Goal: Transaction & Acquisition: Book appointment/travel/reservation

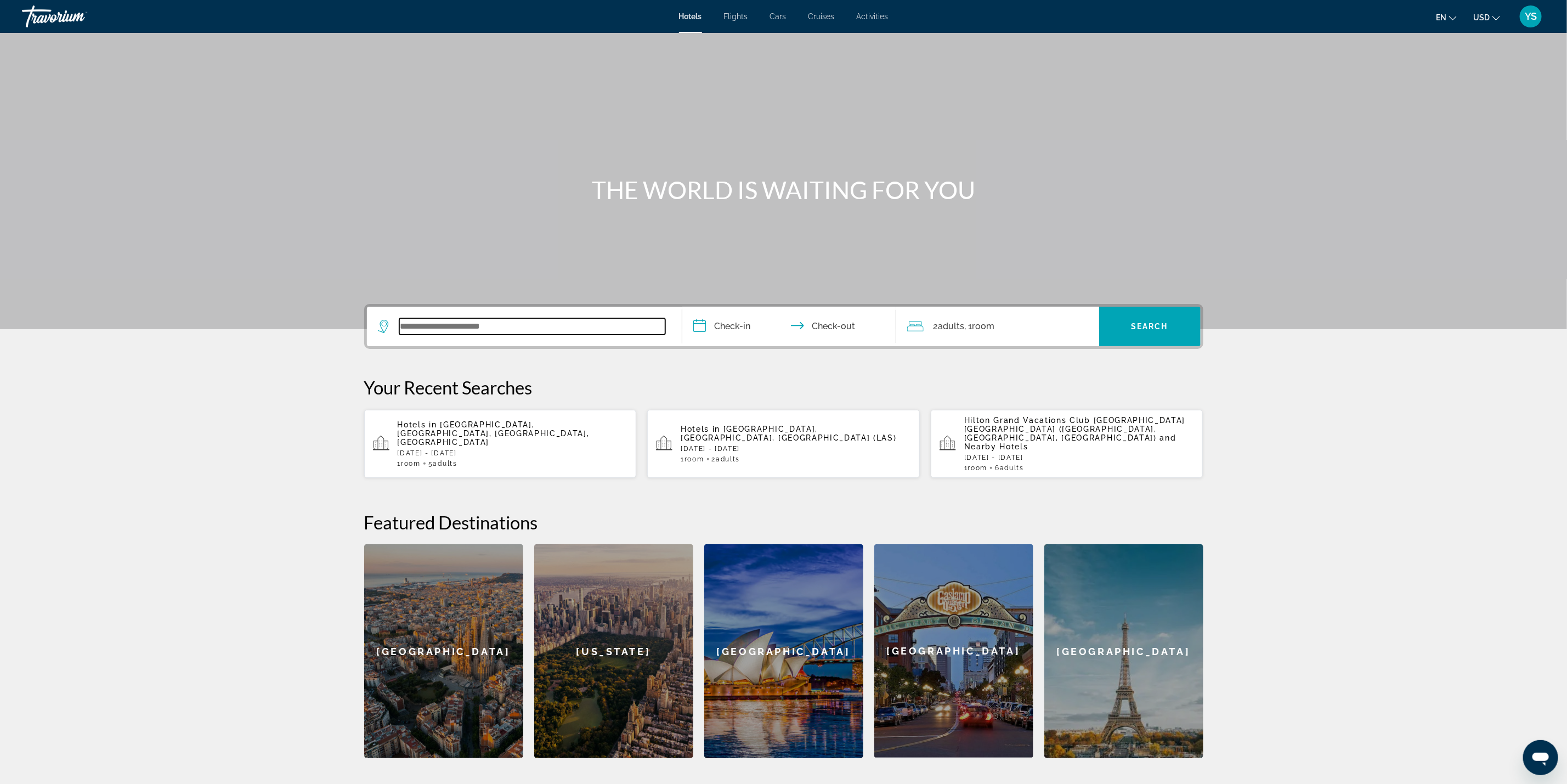
paste input "**********"
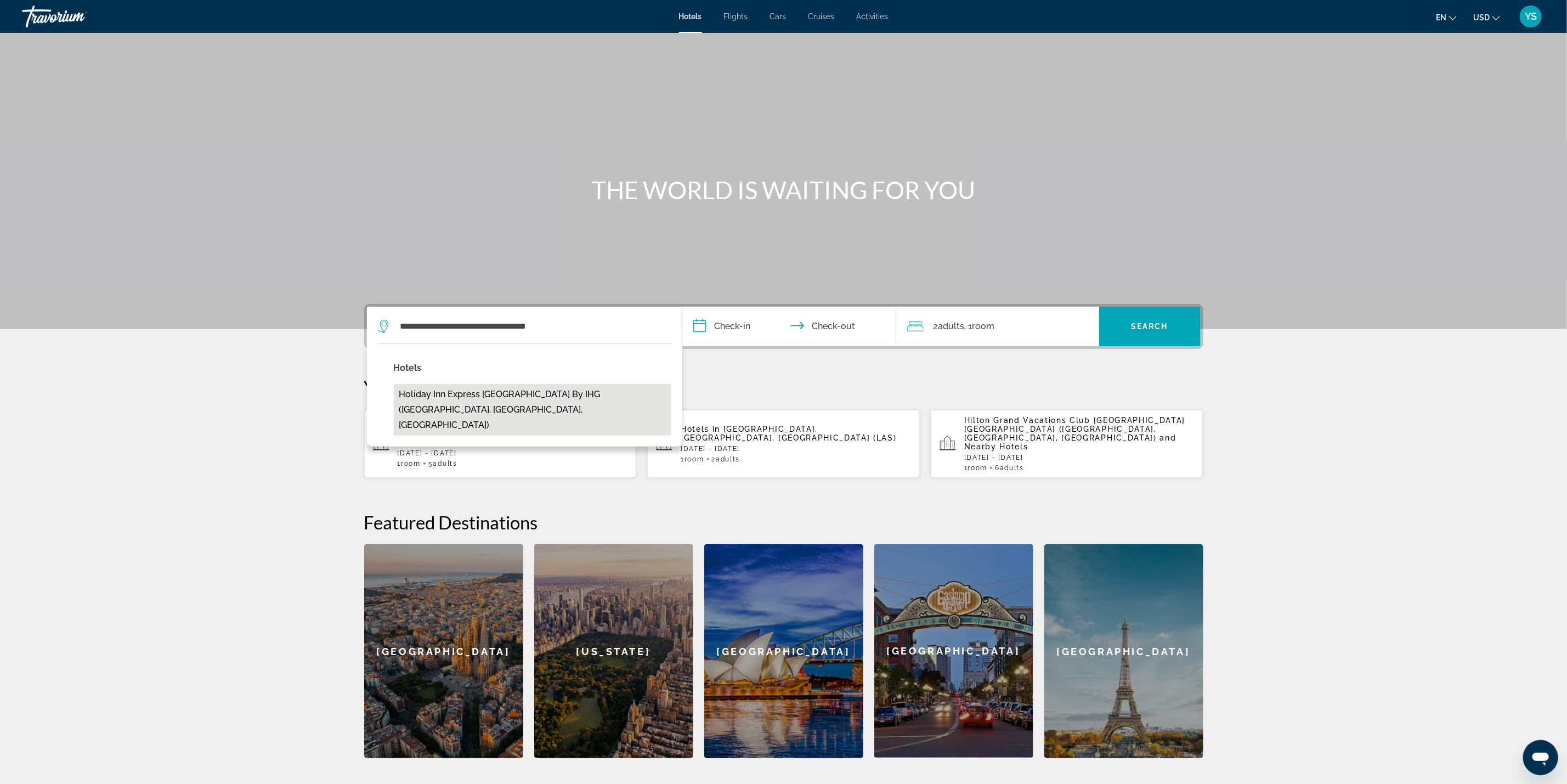
click at [412, 407] on button "Holiday Inn Express [GEOGRAPHIC_DATA] by IHG ([GEOGRAPHIC_DATA], [GEOGRAPHIC_DA…" at bounding box center [533, 409] width 277 height 51
type input "**********"
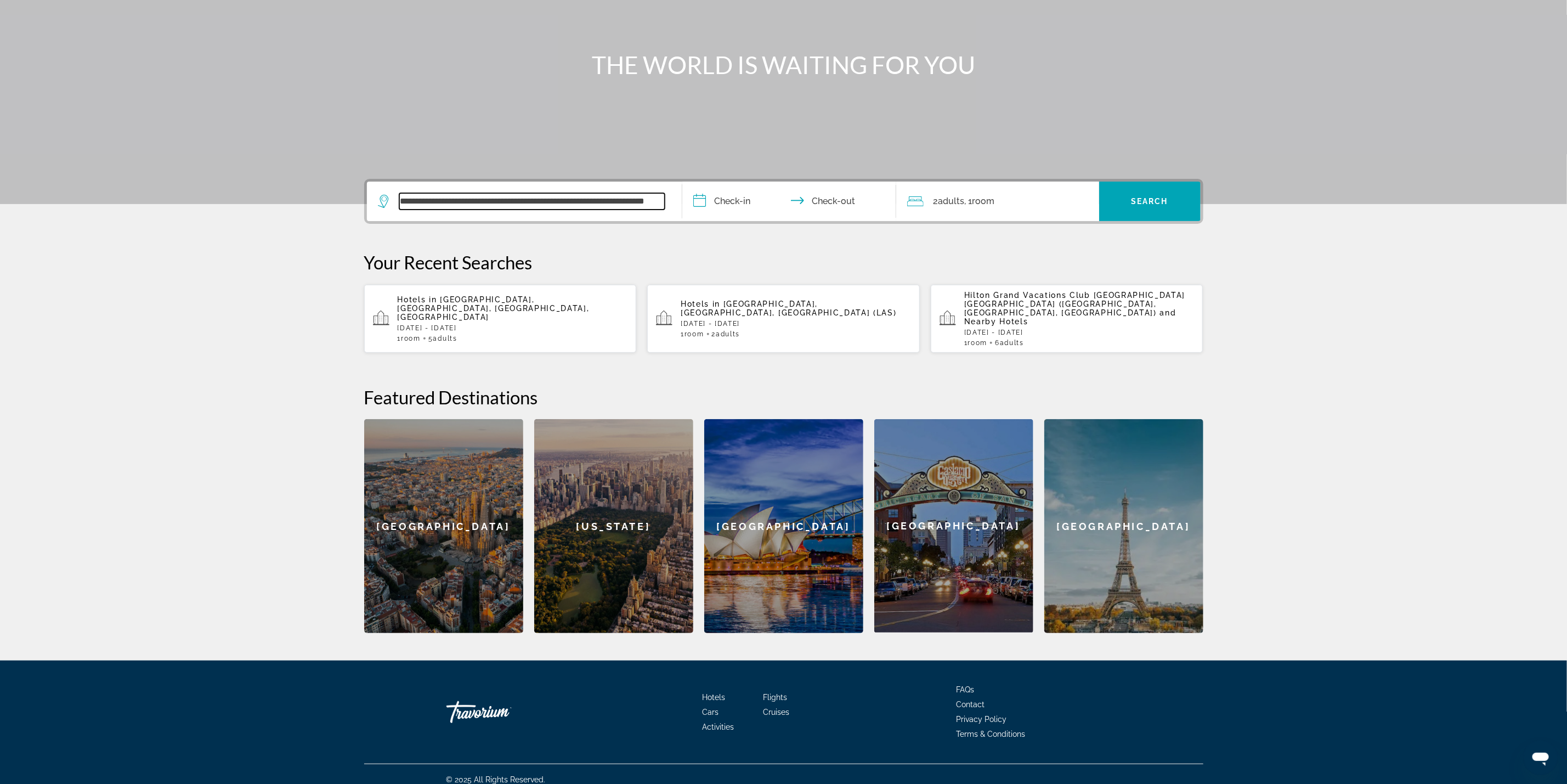
scroll to position [127, 0]
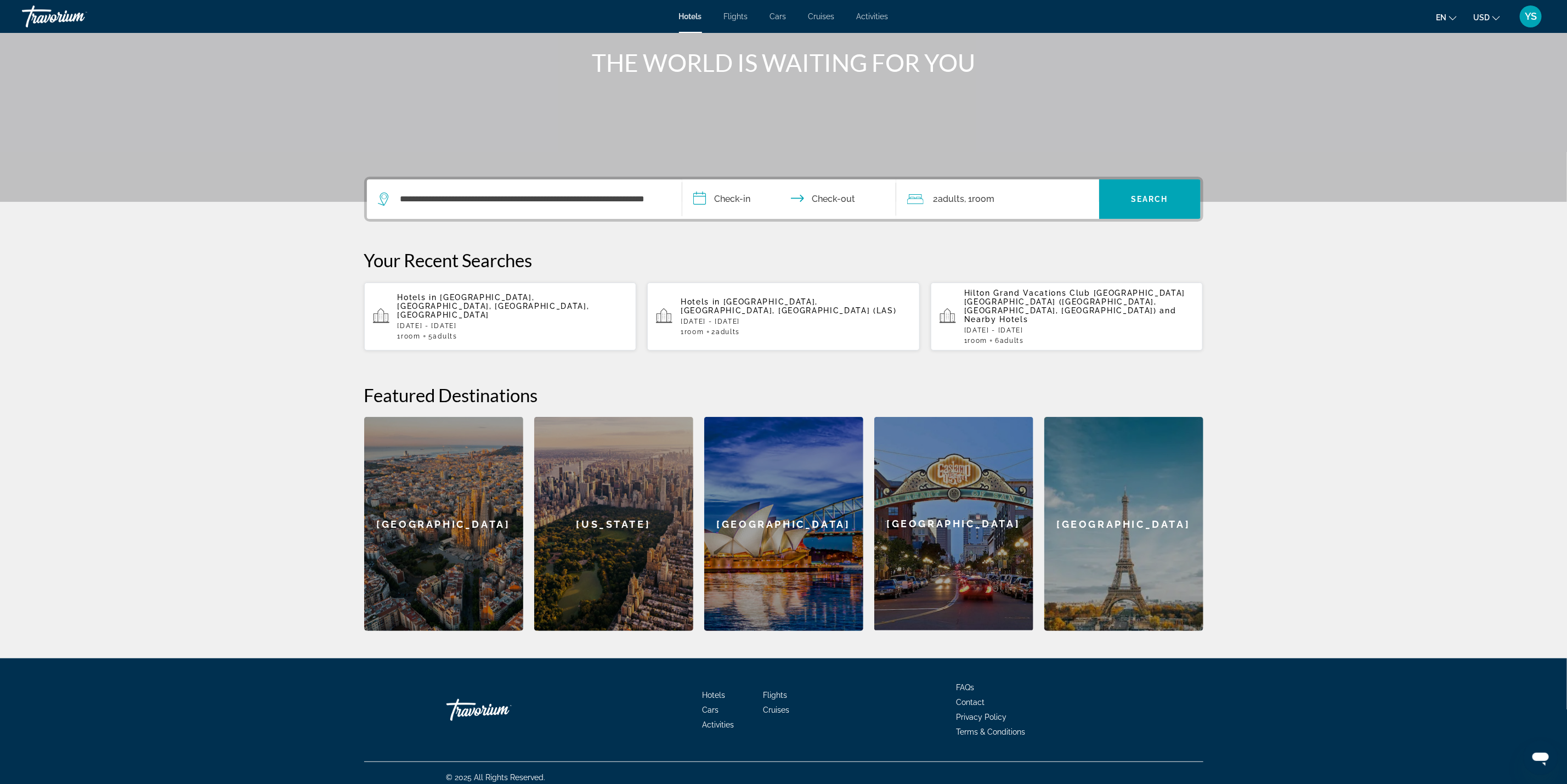
click at [723, 196] on input "**********" at bounding box center [792, 201] width 218 height 43
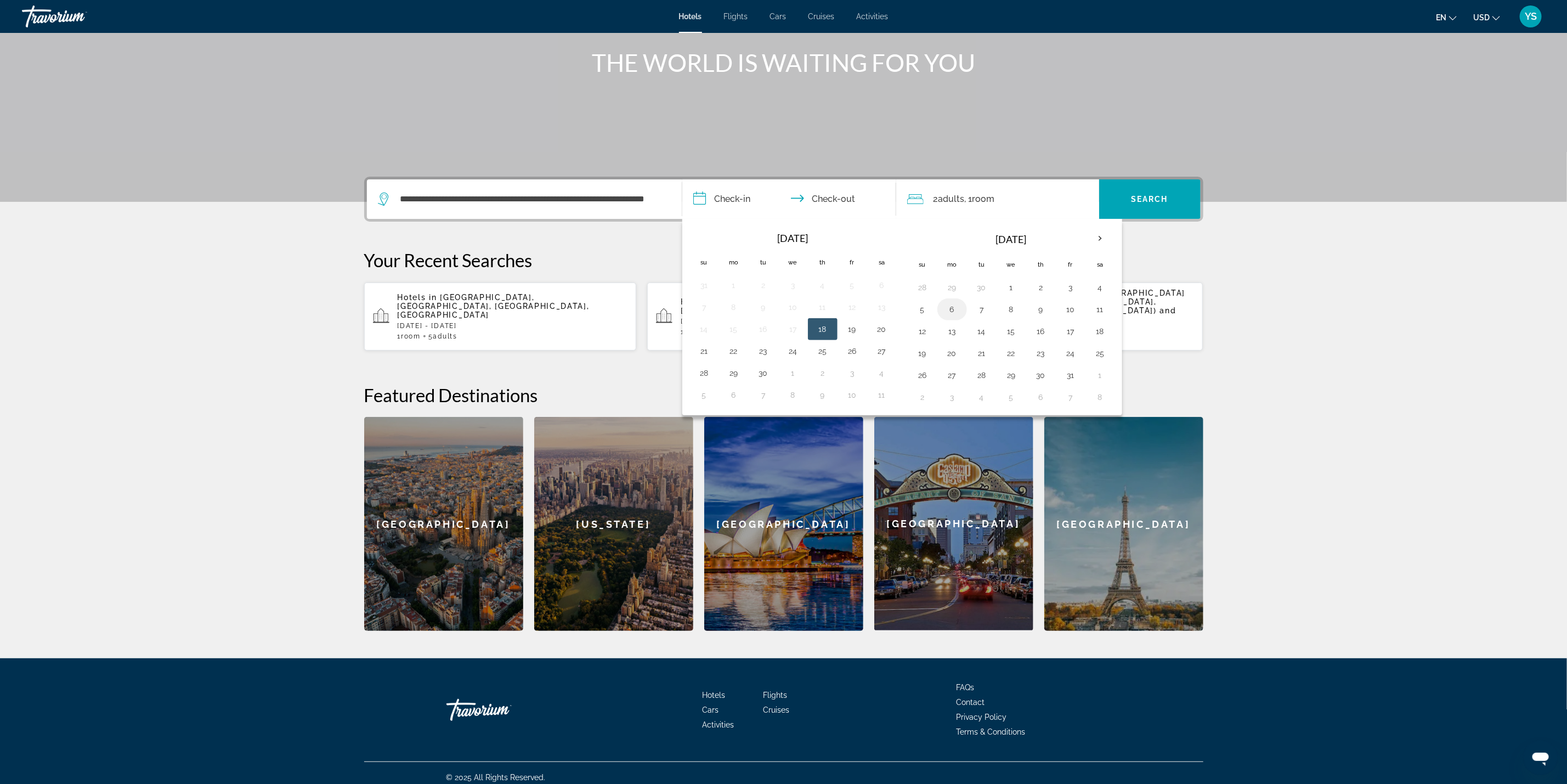
click at [959, 310] on button "6" at bounding box center [952, 309] width 17 height 15
click at [928, 331] on button "12" at bounding box center [923, 332] width 17 height 15
type input "**********"
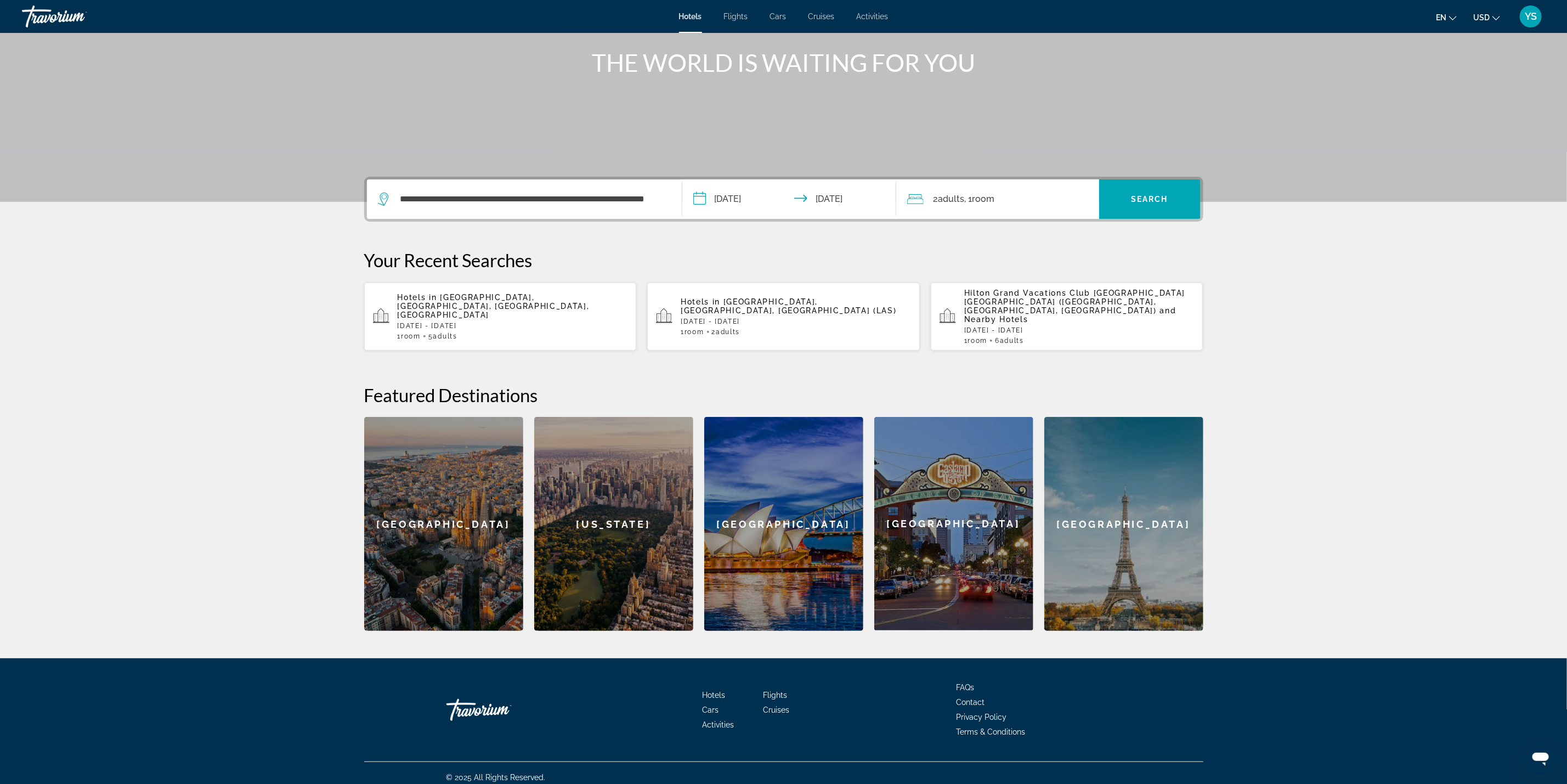
click at [1039, 206] on div "2 Adult Adults , 1 Room rooms" at bounding box center [1003, 199] width 192 height 40
click at [1080, 252] on icon "Increment adults" at bounding box center [1083, 254] width 10 height 13
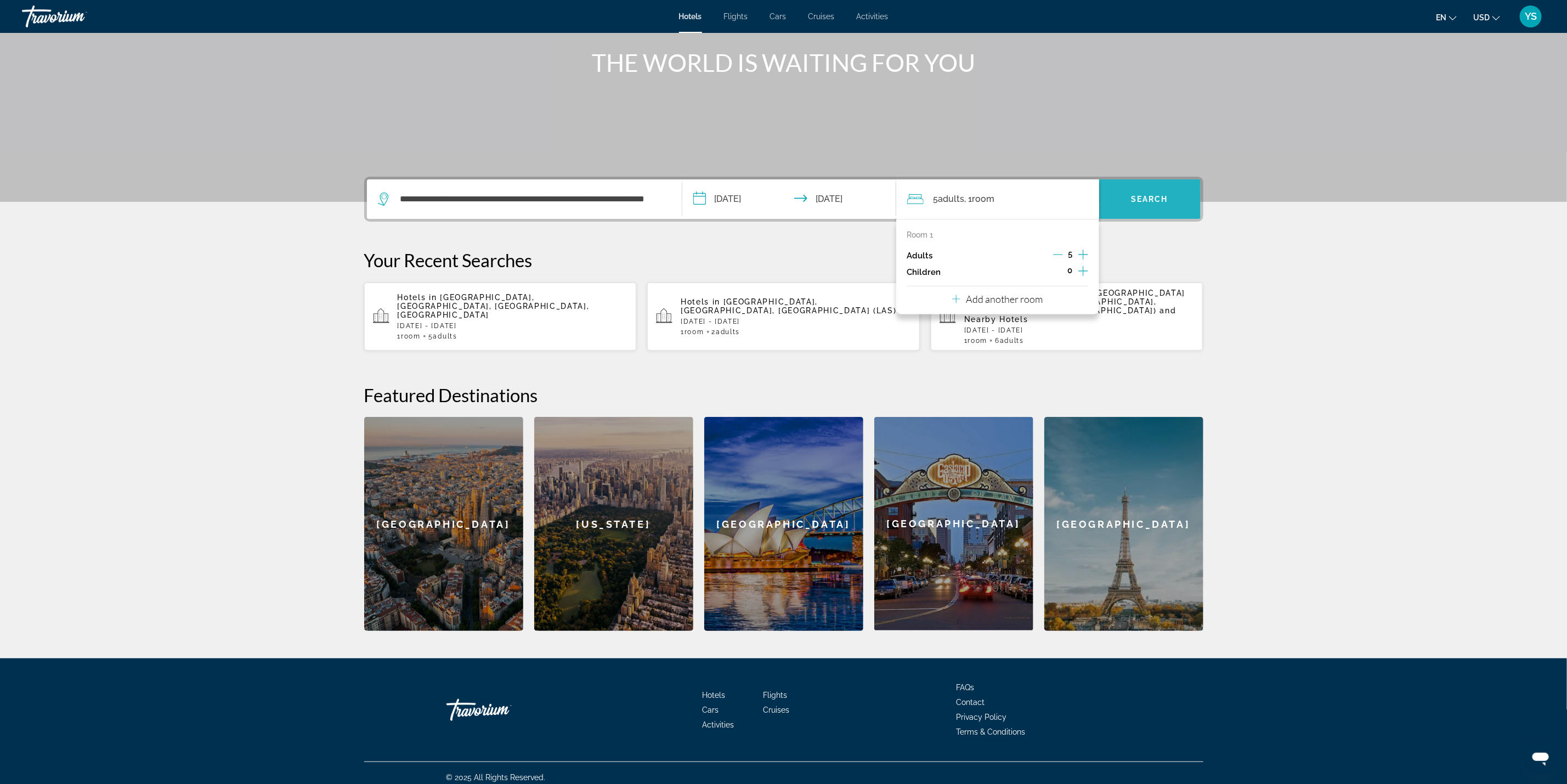
click at [1134, 197] on span "Search" at bounding box center [1150, 199] width 38 height 9
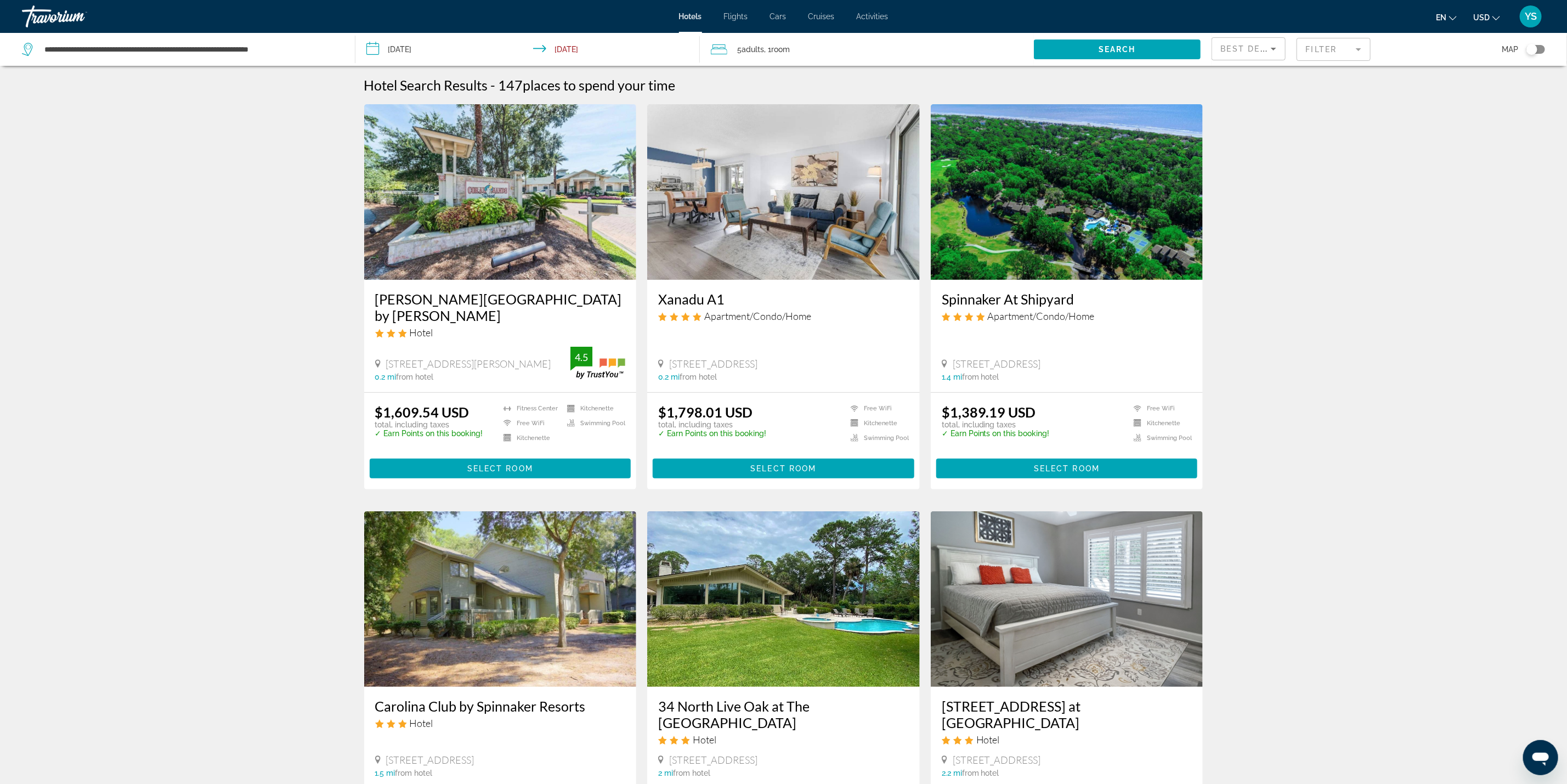
click at [1531, 48] on div "Toggle map" at bounding box center [1532, 49] width 11 height 11
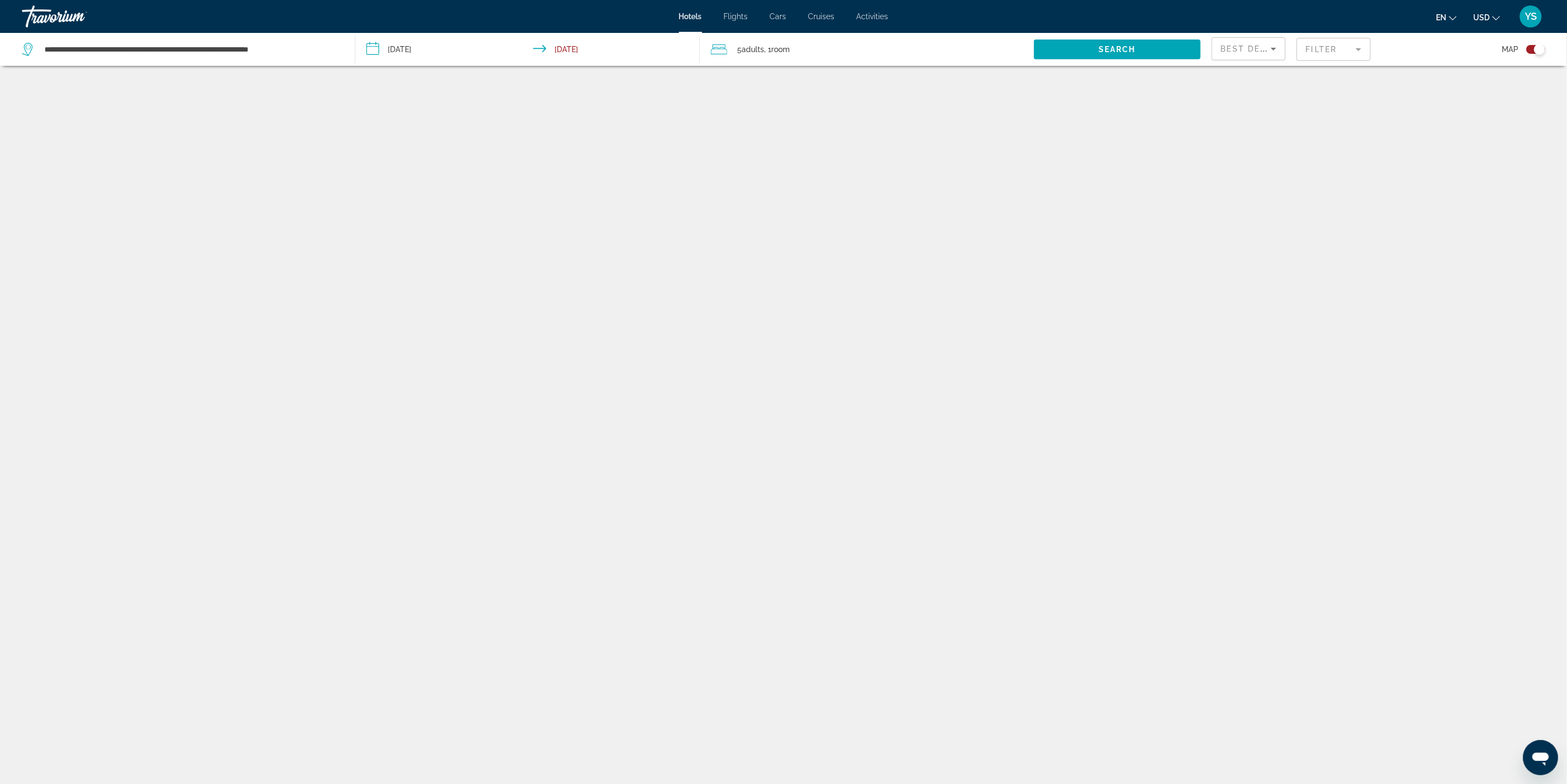
scroll to position [66, 0]
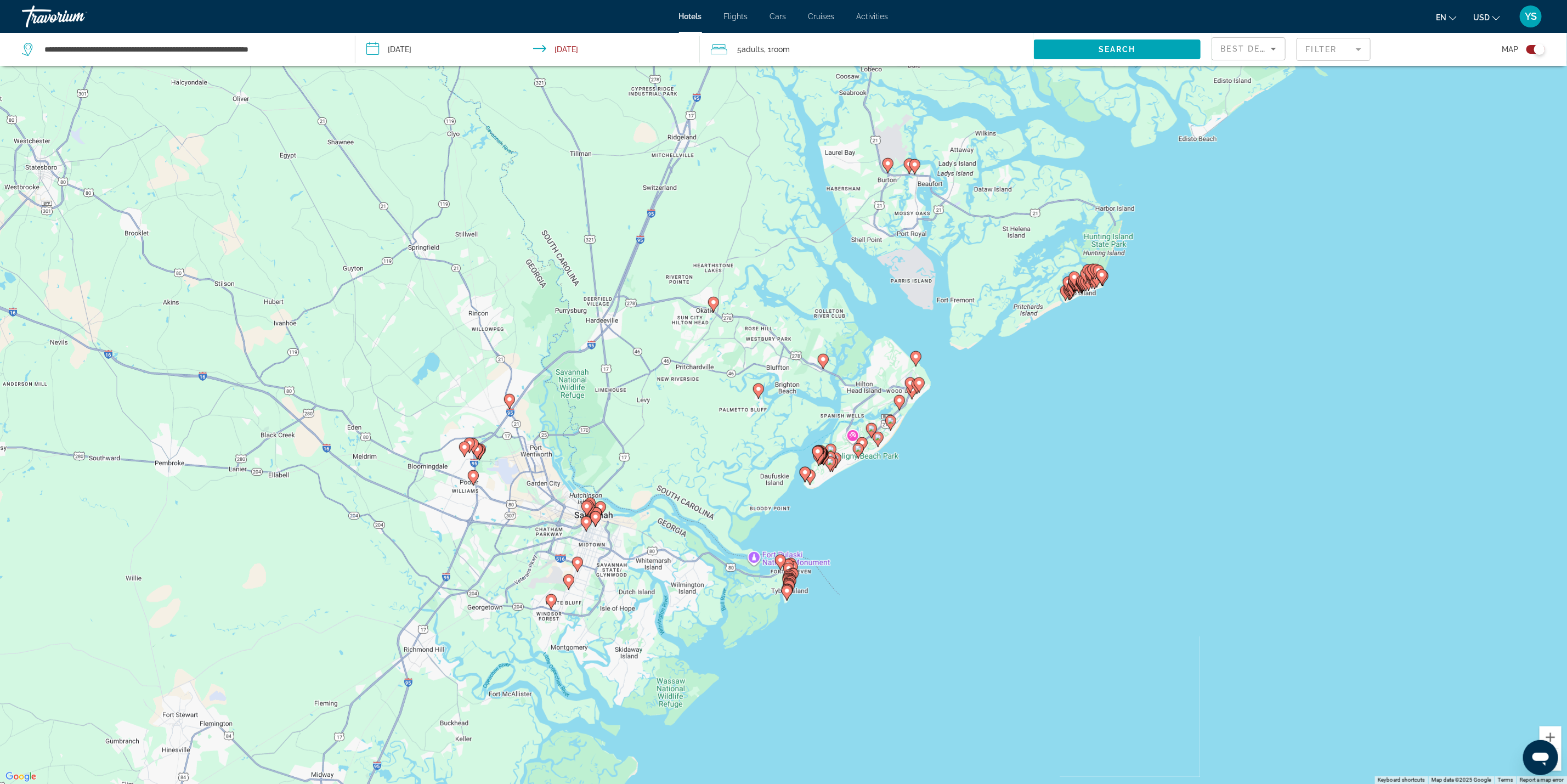
click at [841, 475] on div "To activate drag with keyboard, press Alt + Enter. Once in keyboard drag state,…" at bounding box center [784, 392] width 1567 height 784
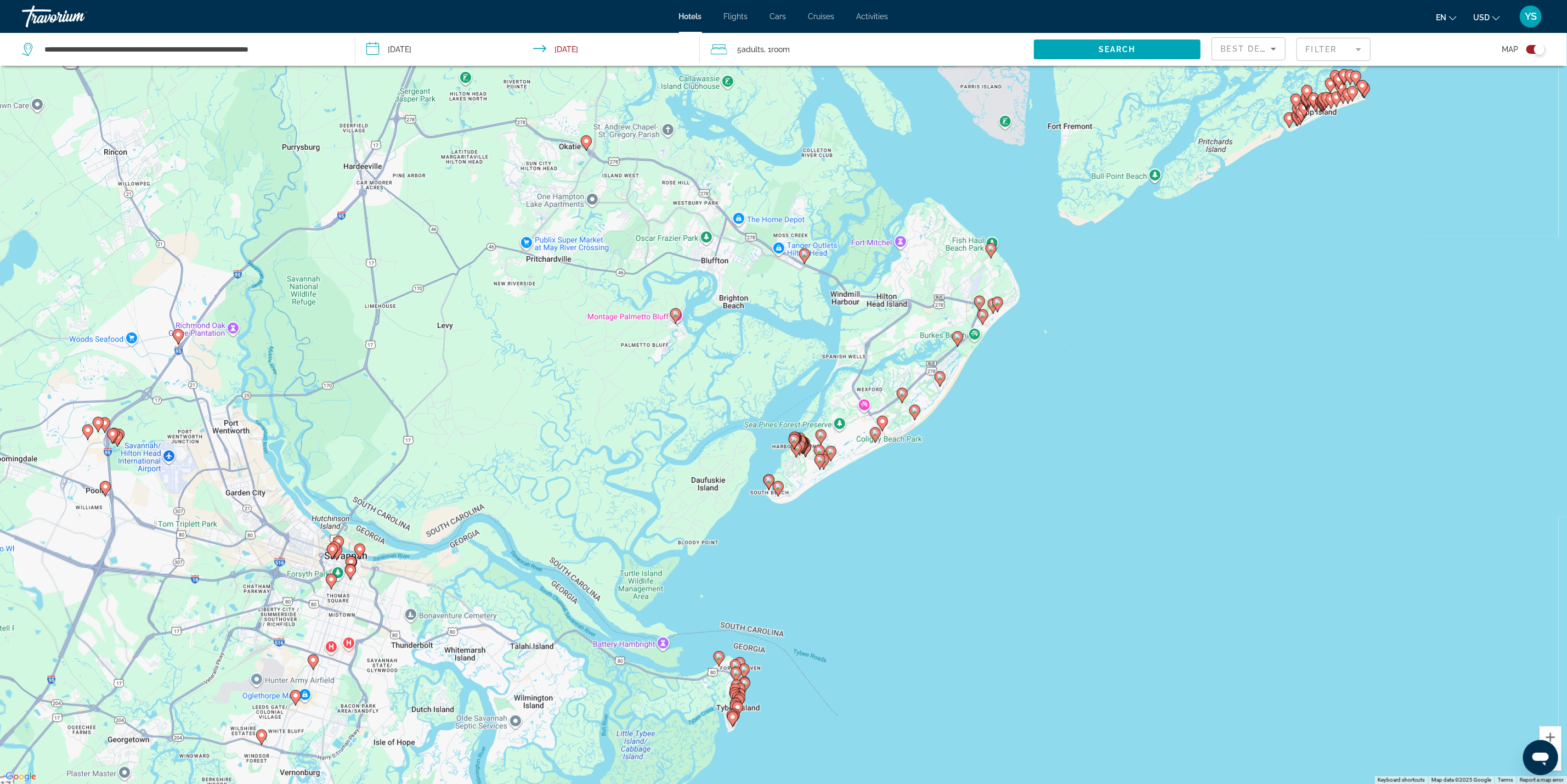
click at [854, 462] on div "To activate drag with keyboard, press Alt + Enter. Once in keyboard drag state,…" at bounding box center [784, 392] width 1567 height 784
click at [872, 453] on div "To activate drag with keyboard, press Alt + Enter. Once in keyboard drag state,…" at bounding box center [784, 392] width 1567 height 784
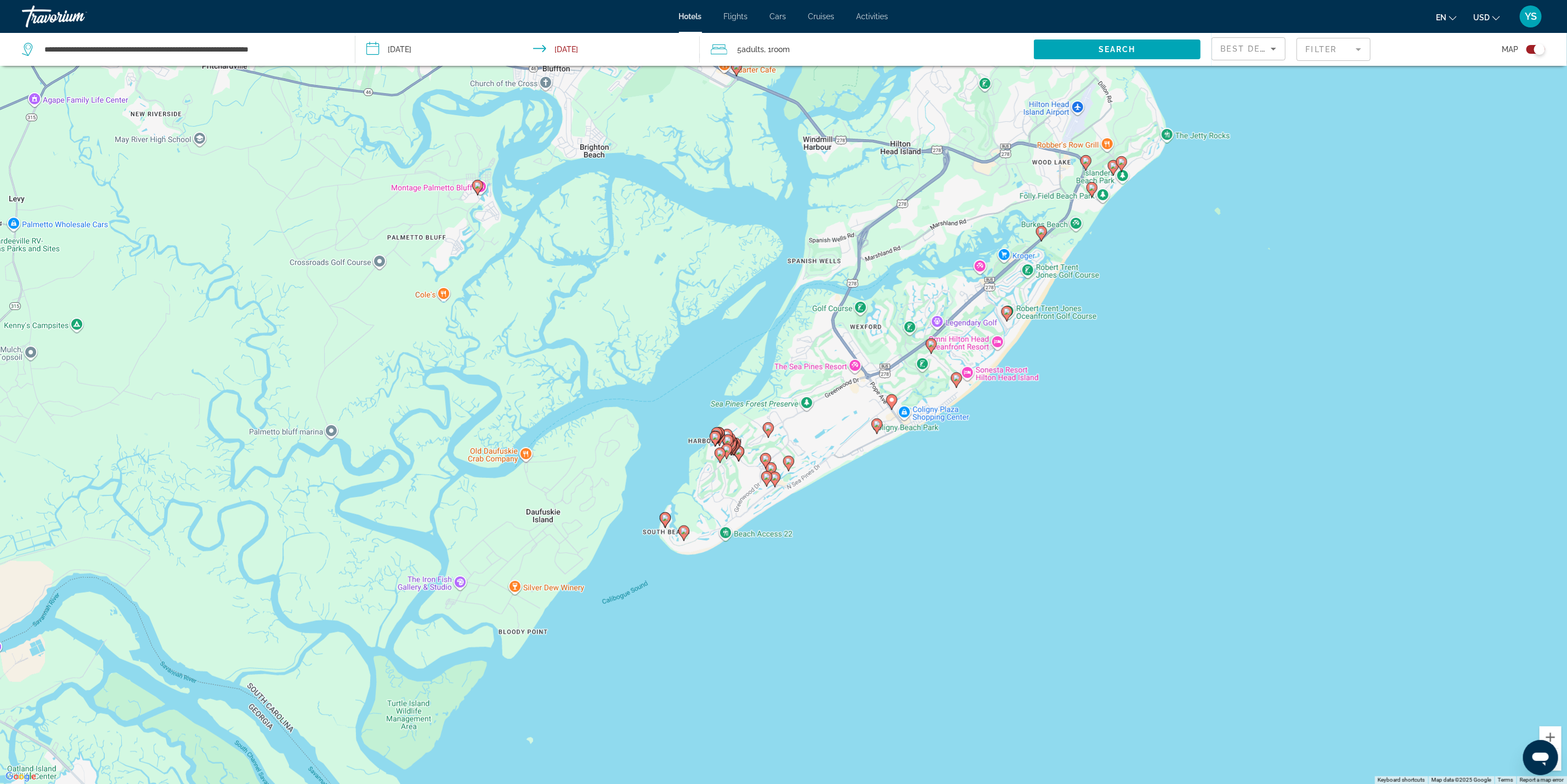
click at [884, 436] on div "To activate drag with keyboard, press Alt + Enter. Once in keyboard drag state,…" at bounding box center [784, 392] width 1567 height 784
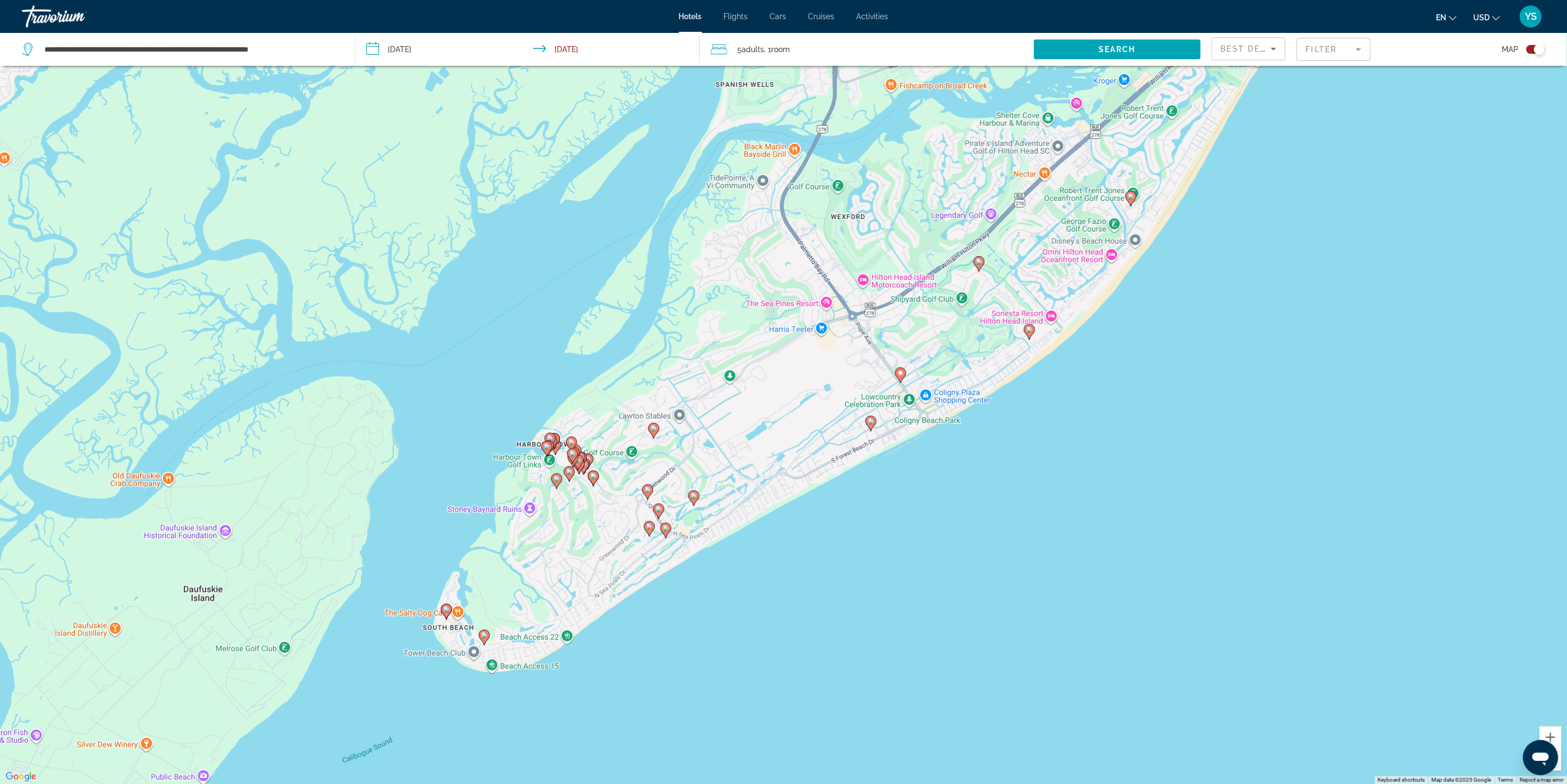
click at [872, 422] on image "Main content" at bounding box center [870, 420] width 6 height 6
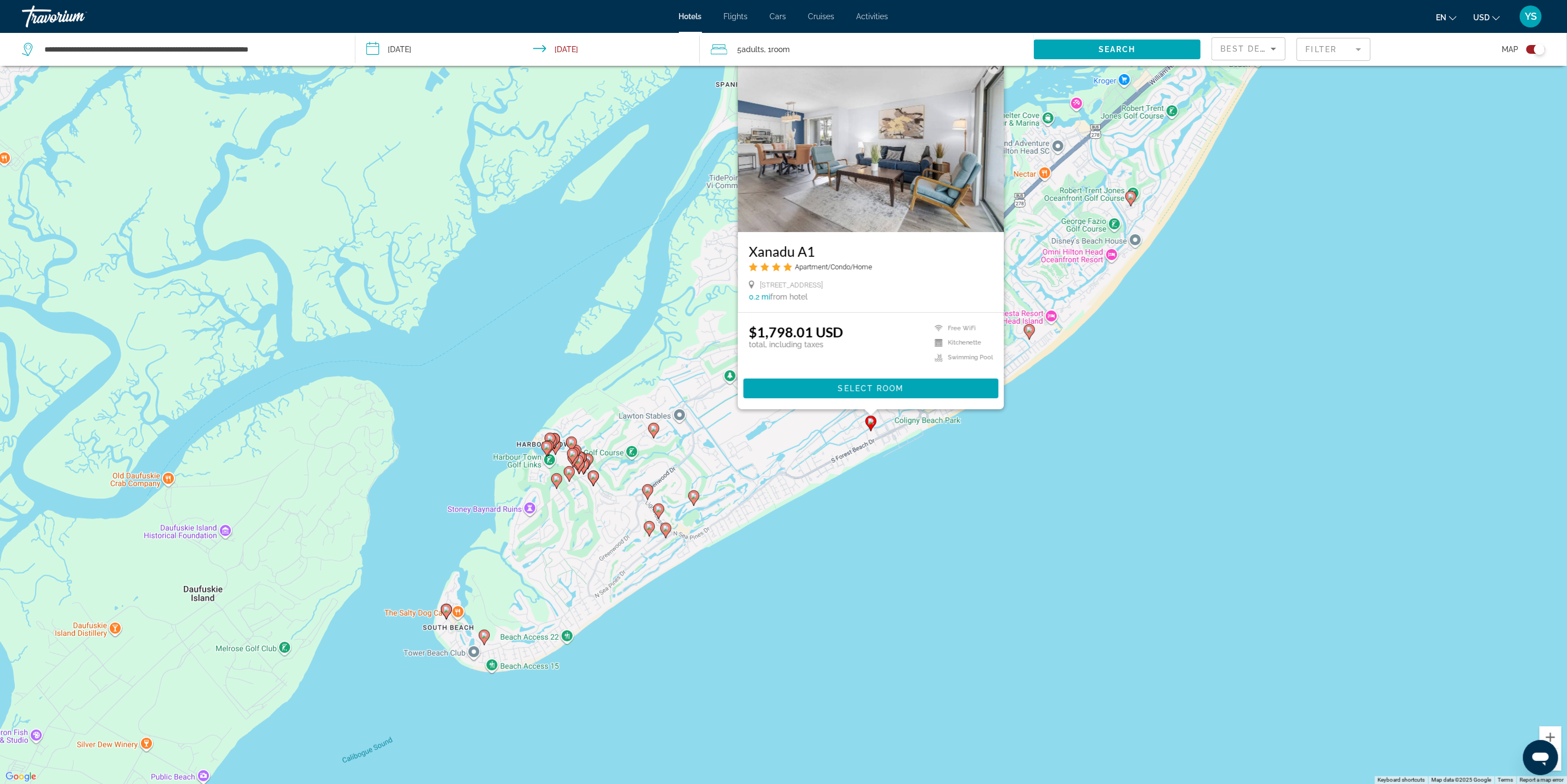
click at [1018, 494] on div "To activate drag with keyboard, press Alt + Enter. Once in keyboard drag state,…" at bounding box center [784, 392] width 1567 height 784
click at [982, 459] on div "To activate drag with keyboard, press Alt + Enter. Once in keyboard drag state,…" at bounding box center [784, 392] width 1567 height 784
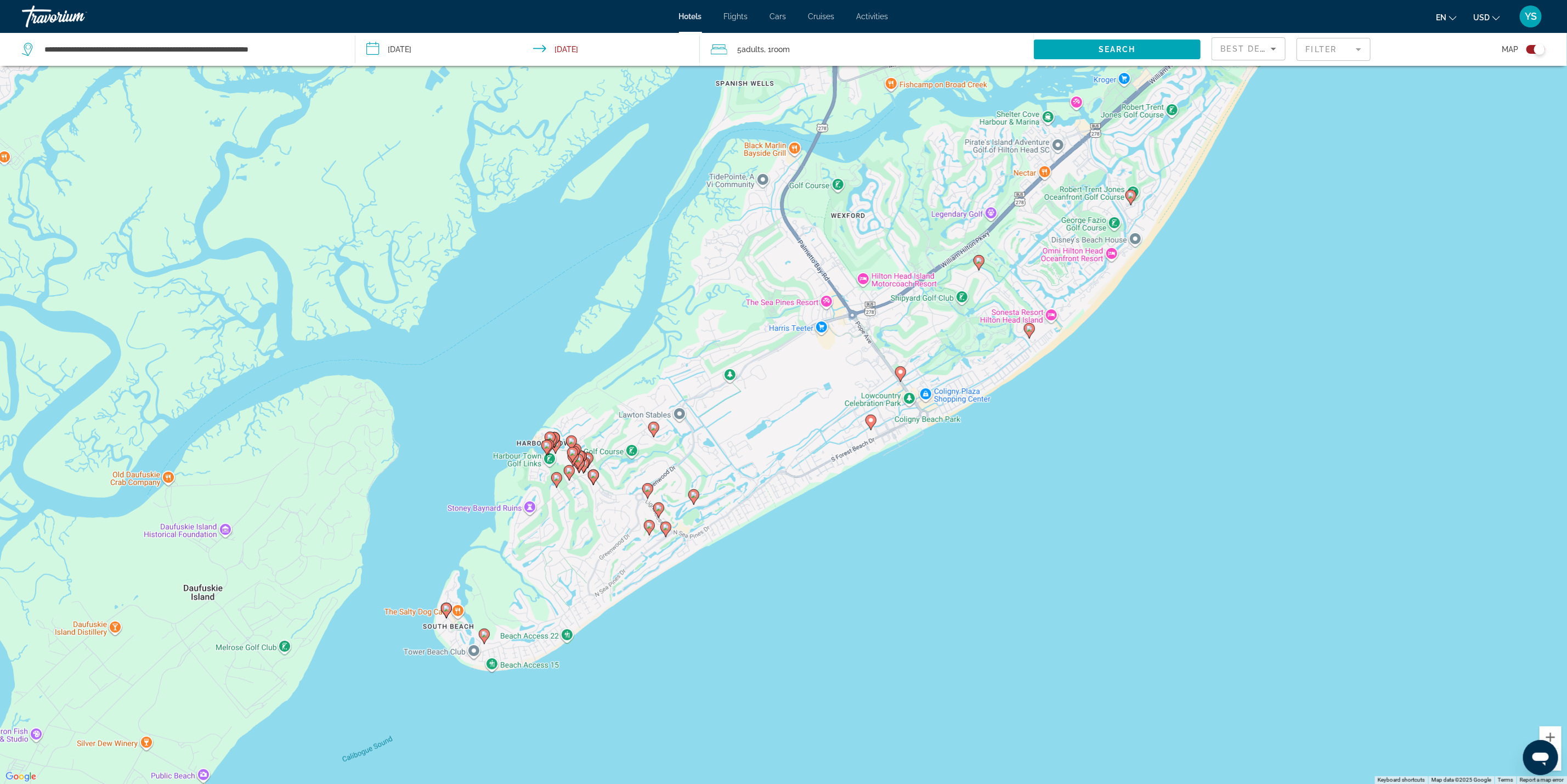
click at [902, 370] on image "Main content" at bounding box center [900, 371] width 6 height 6
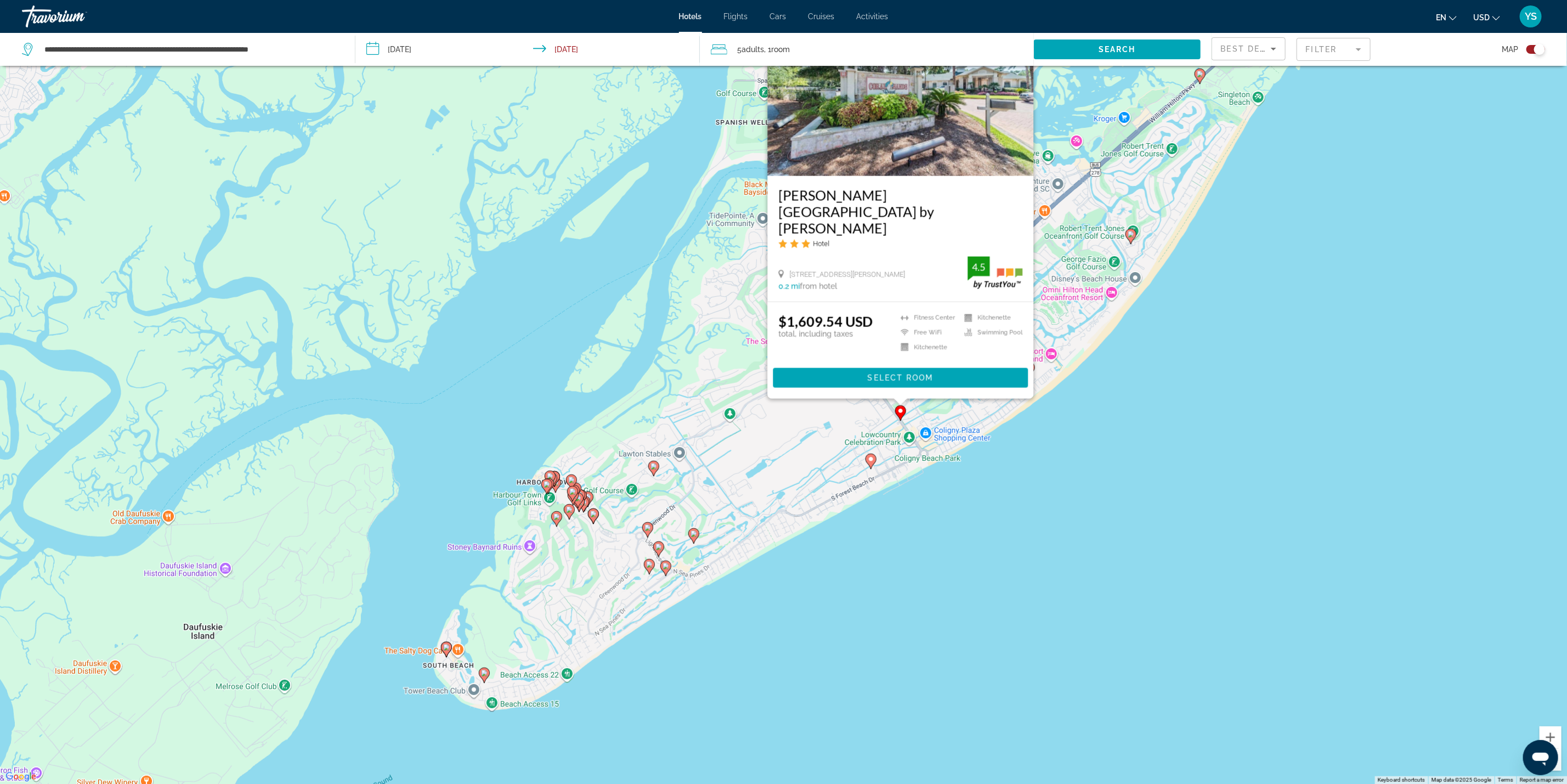
click at [1058, 443] on div "To activate drag with keyboard, press Alt + Enter. Once in keyboard drag state,…" at bounding box center [784, 392] width 1567 height 784
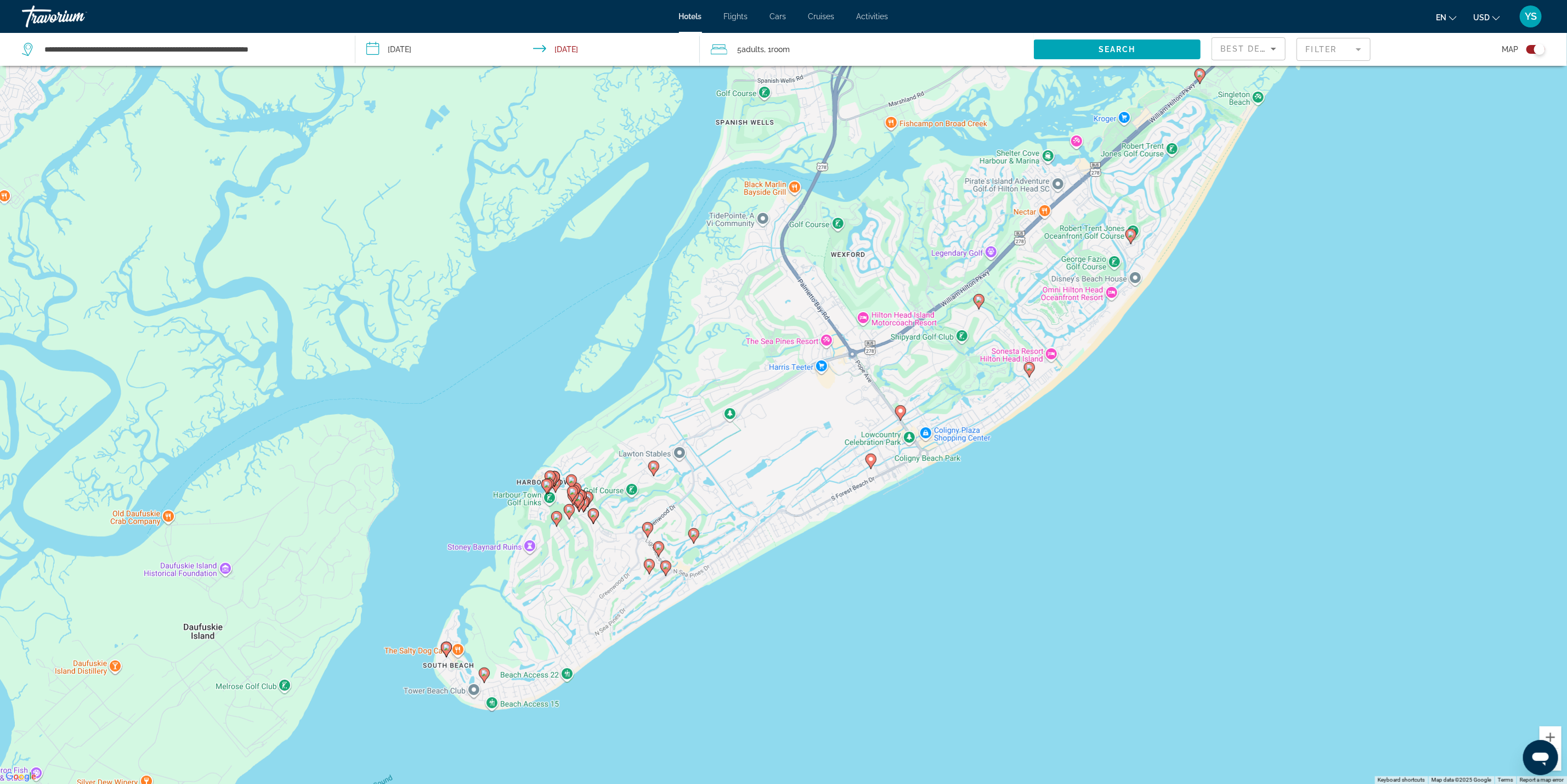
click at [1029, 370] on image "Main content" at bounding box center [1029, 367] width 6 height 6
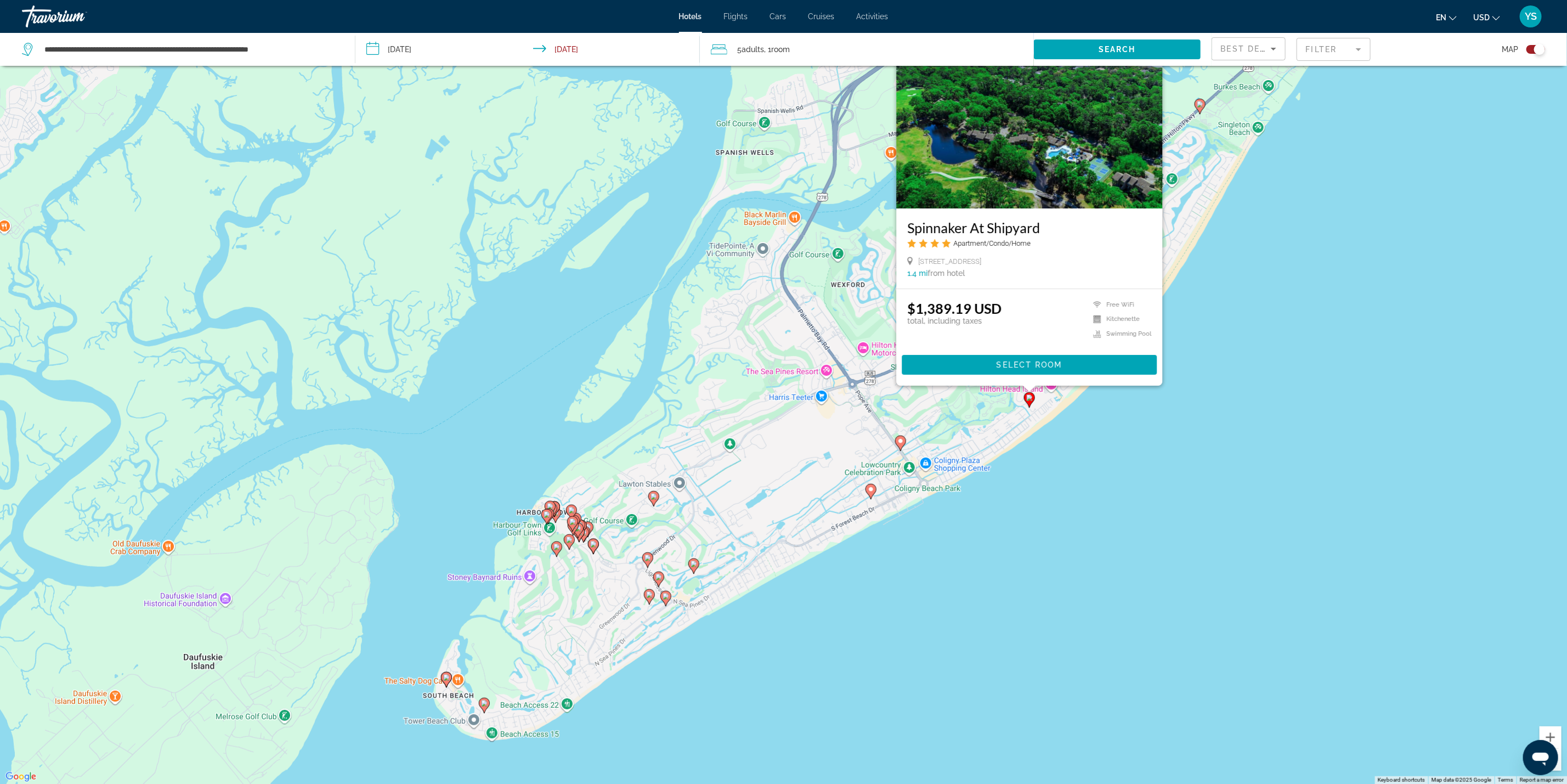
click at [1158, 500] on div "To activate drag with keyboard, press Alt + Enter. Once in keyboard drag state,…" at bounding box center [784, 392] width 1567 height 784
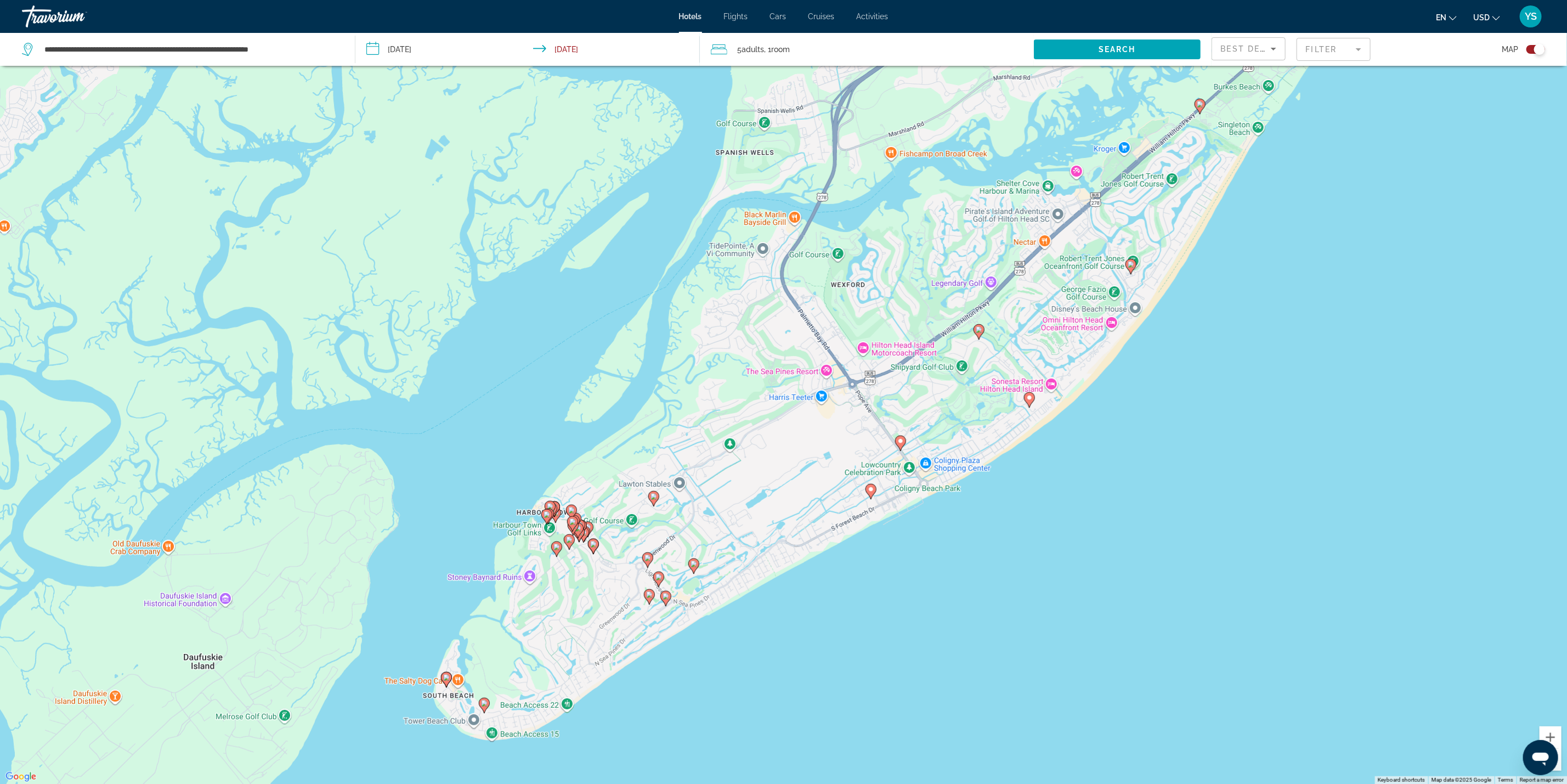
click at [1131, 263] on image "Main content" at bounding box center [1130, 264] width 6 height 6
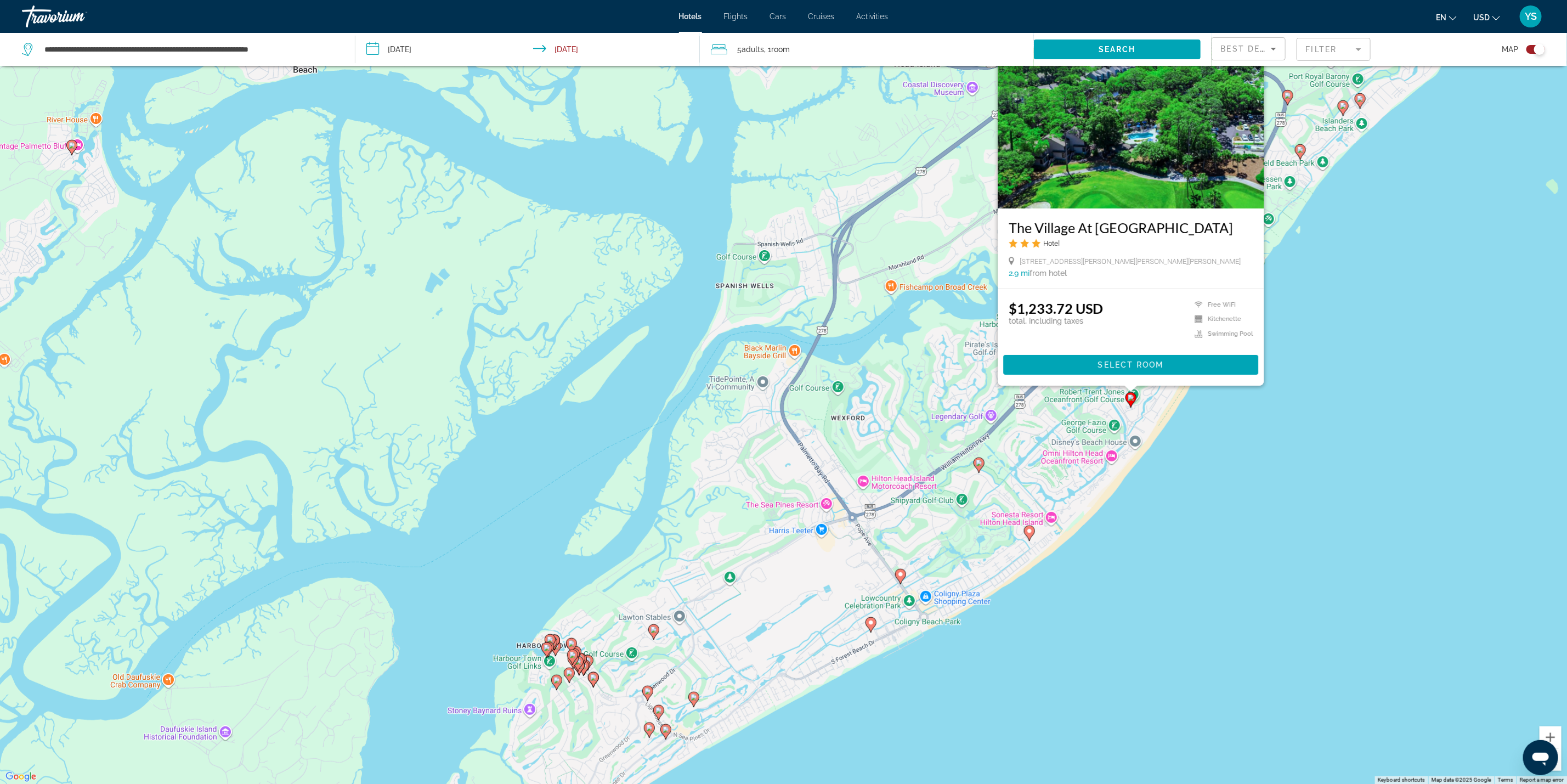
click at [1359, 517] on div "To activate drag with keyboard, press Alt + Enter. Once in keyboard drag state,…" at bounding box center [784, 392] width 1567 height 784
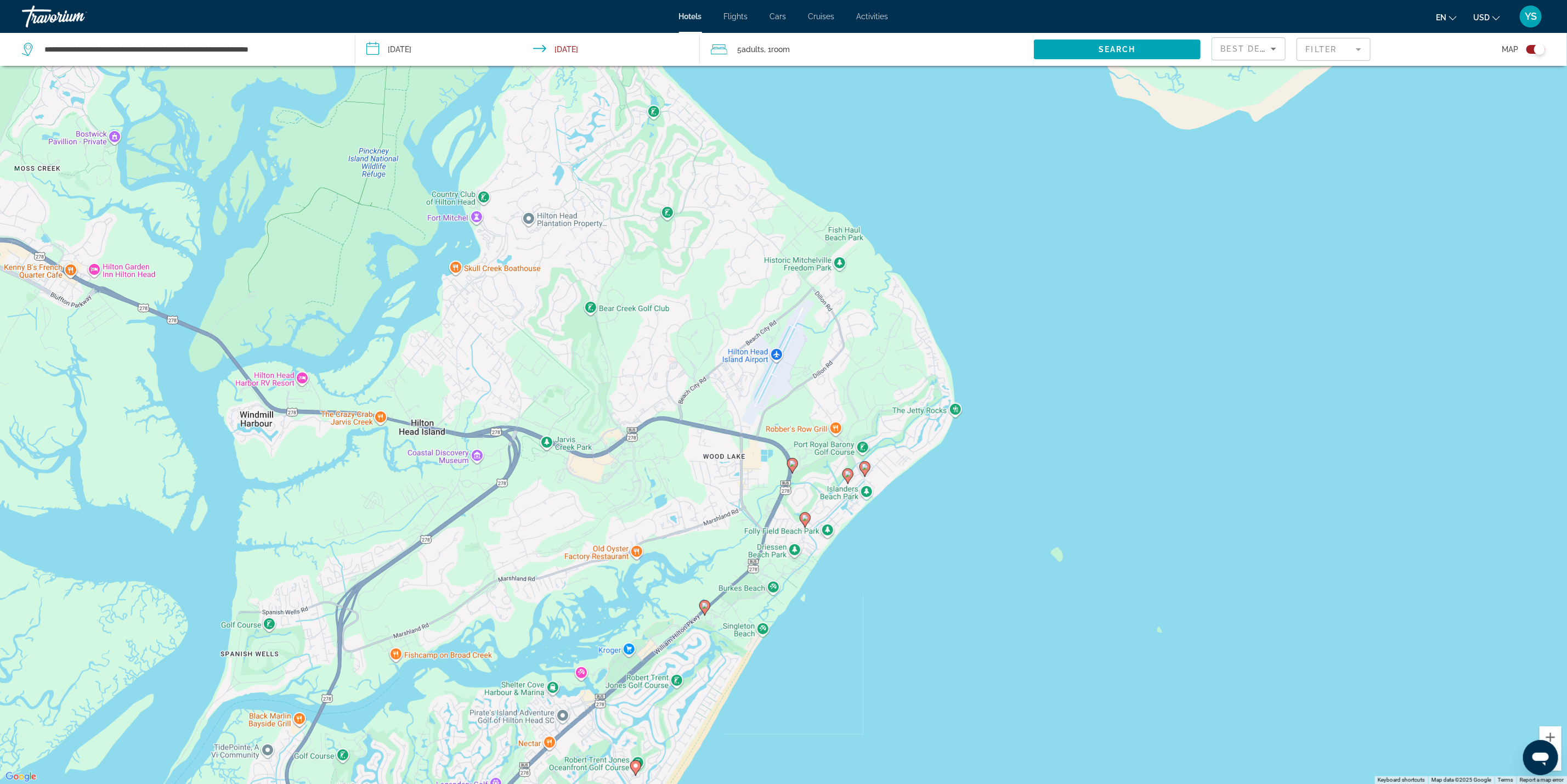
drag, startPoint x: 1366, startPoint y: 306, endPoint x: 894, endPoint y: 644, distance: 580.5
click at [894, 644] on div "To activate drag with keyboard, press Alt + Enter. Once in keyboard drag state,…" at bounding box center [784, 392] width 1567 height 784
click at [847, 475] on image "Main content" at bounding box center [847, 473] width 6 height 6
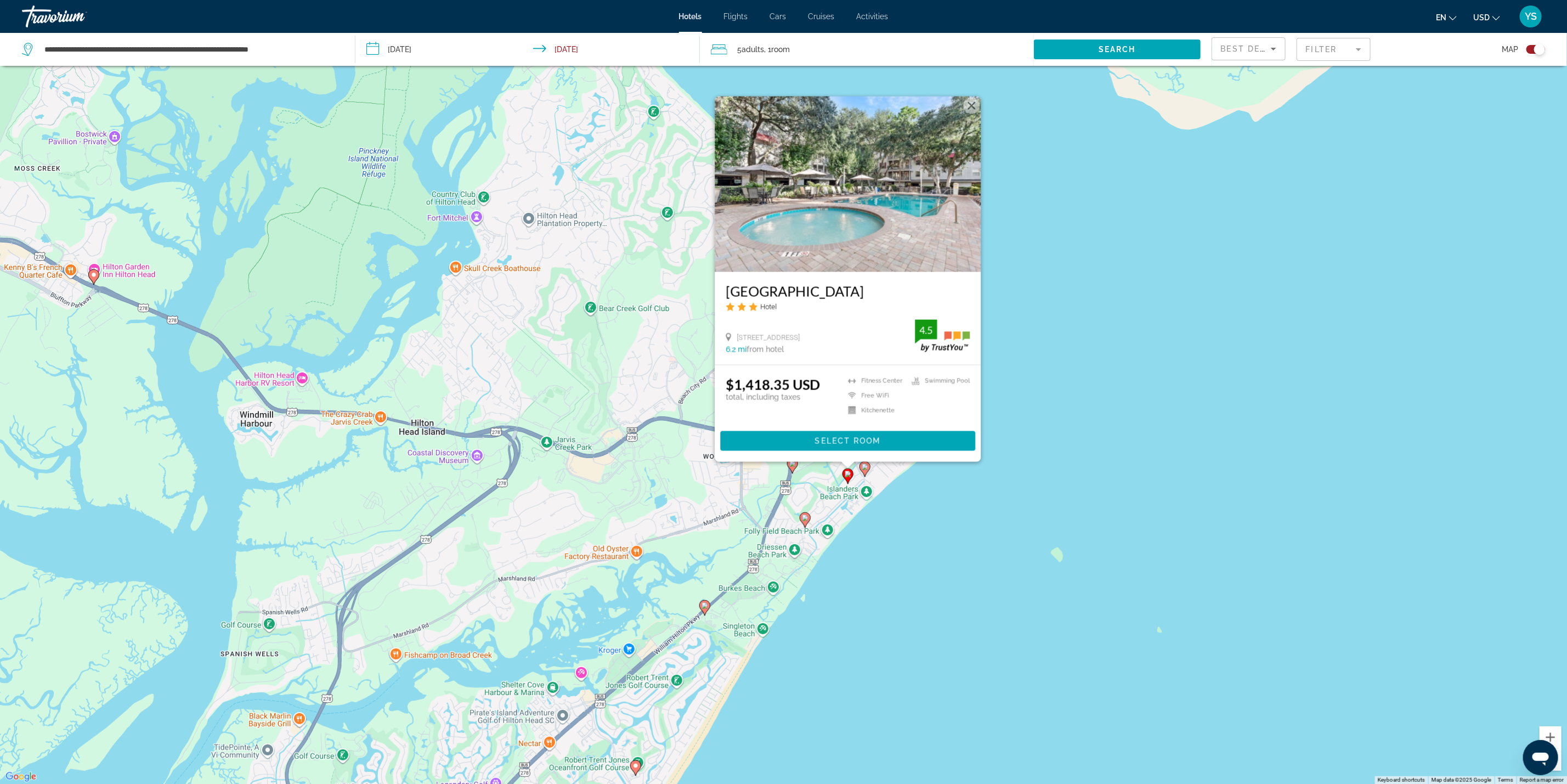
click at [1114, 604] on div "To activate drag with keyboard, press Alt + Enter. Once in keyboard drag state,…" at bounding box center [784, 392] width 1567 height 784
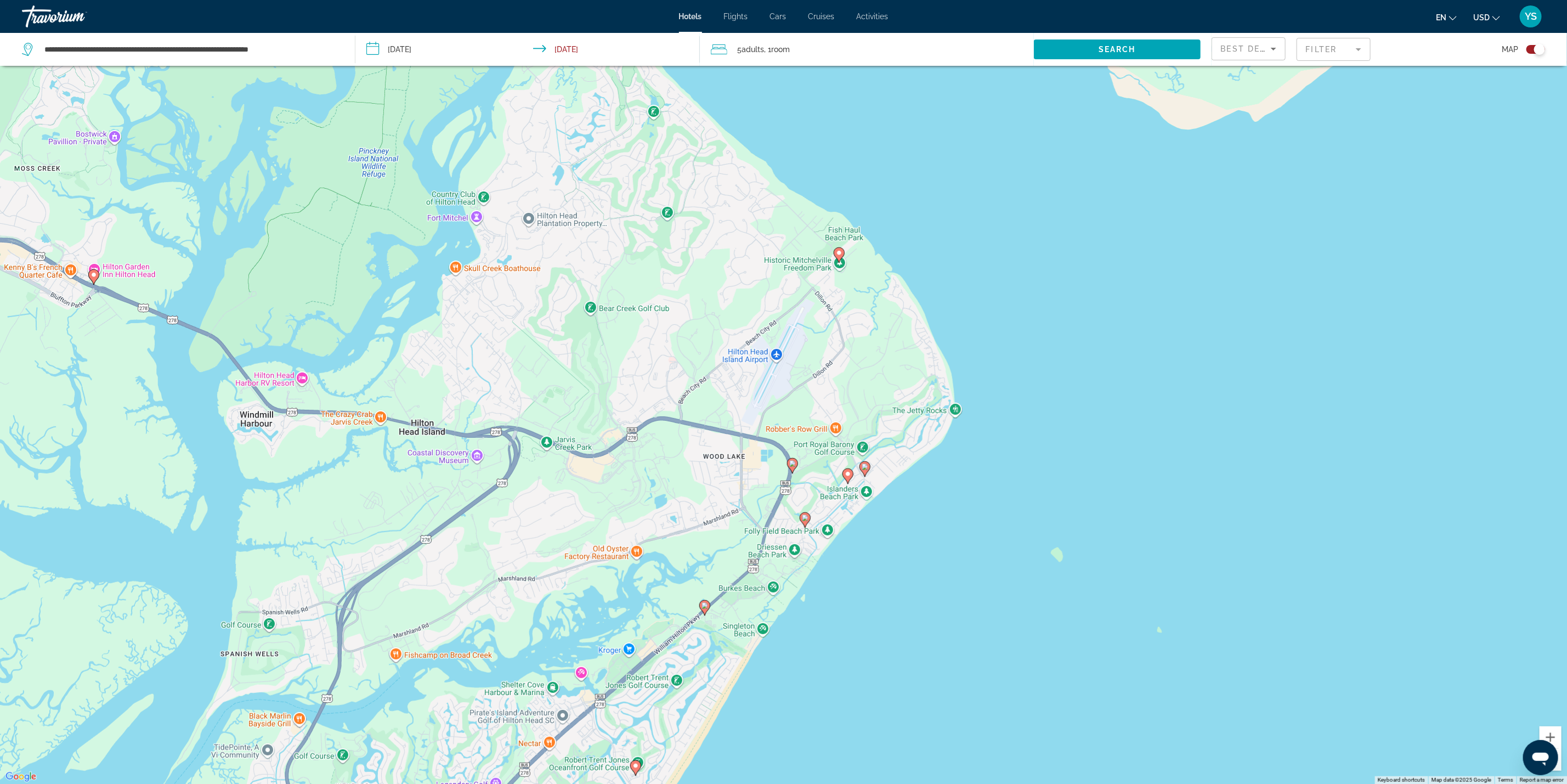
click at [864, 468] on image "Main content" at bounding box center [865, 466] width 6 height 6
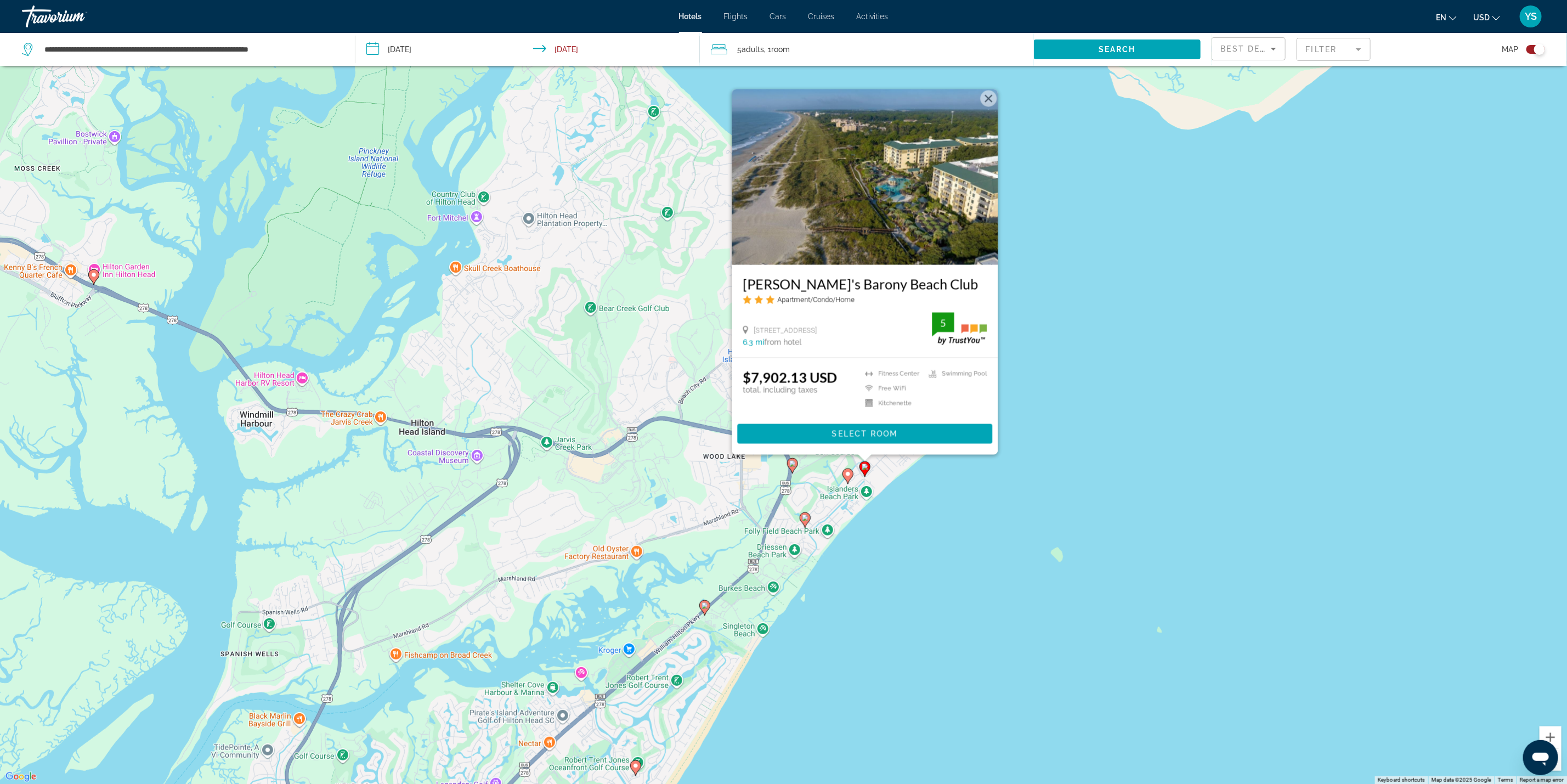
click at [1091, 576] on div "To activate drag with keyboard, press Alt + Enter. Once in keyboard drag state,…" at bounding box center [784, 392] width 1567 height 784
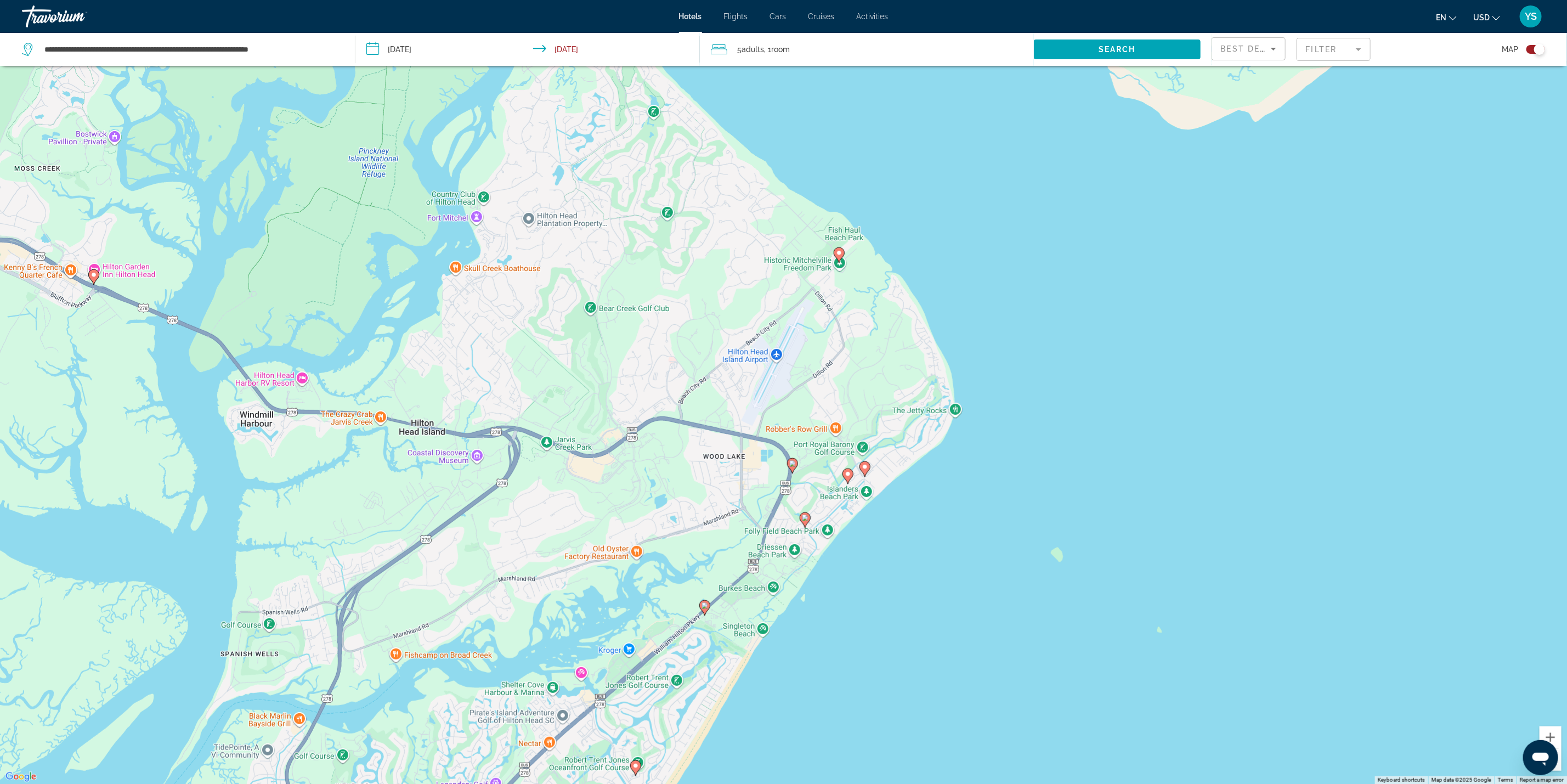
click at [806, 521] on icon "Main content" at bounding box center [804, 519] width 10 height 15
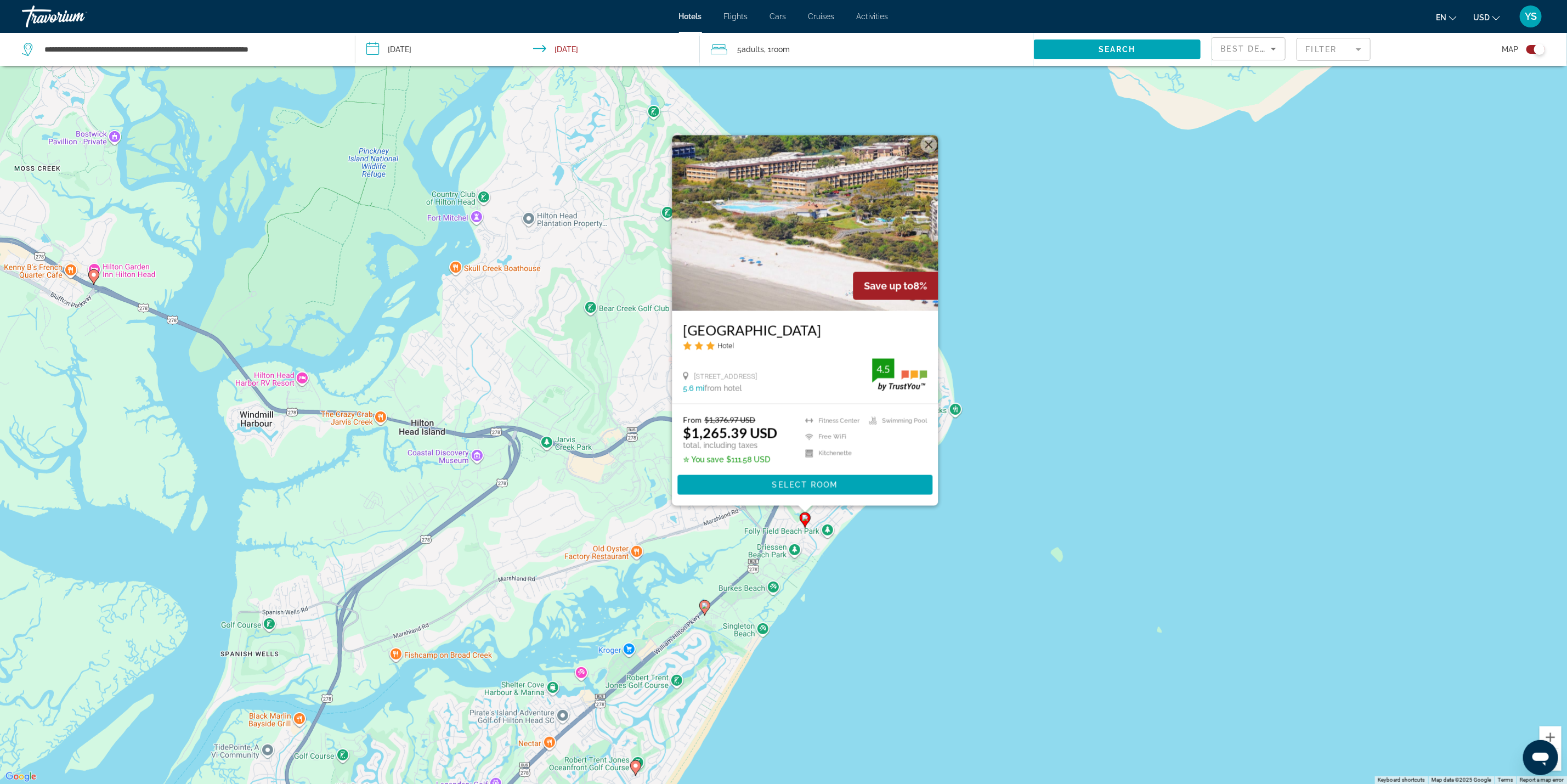
click at [956, 596] on div "To activate drag with keyboard, press Alt + Enter. Once in keyboard drag state,…" at bounding box center [784, 392] width 1567 height 784
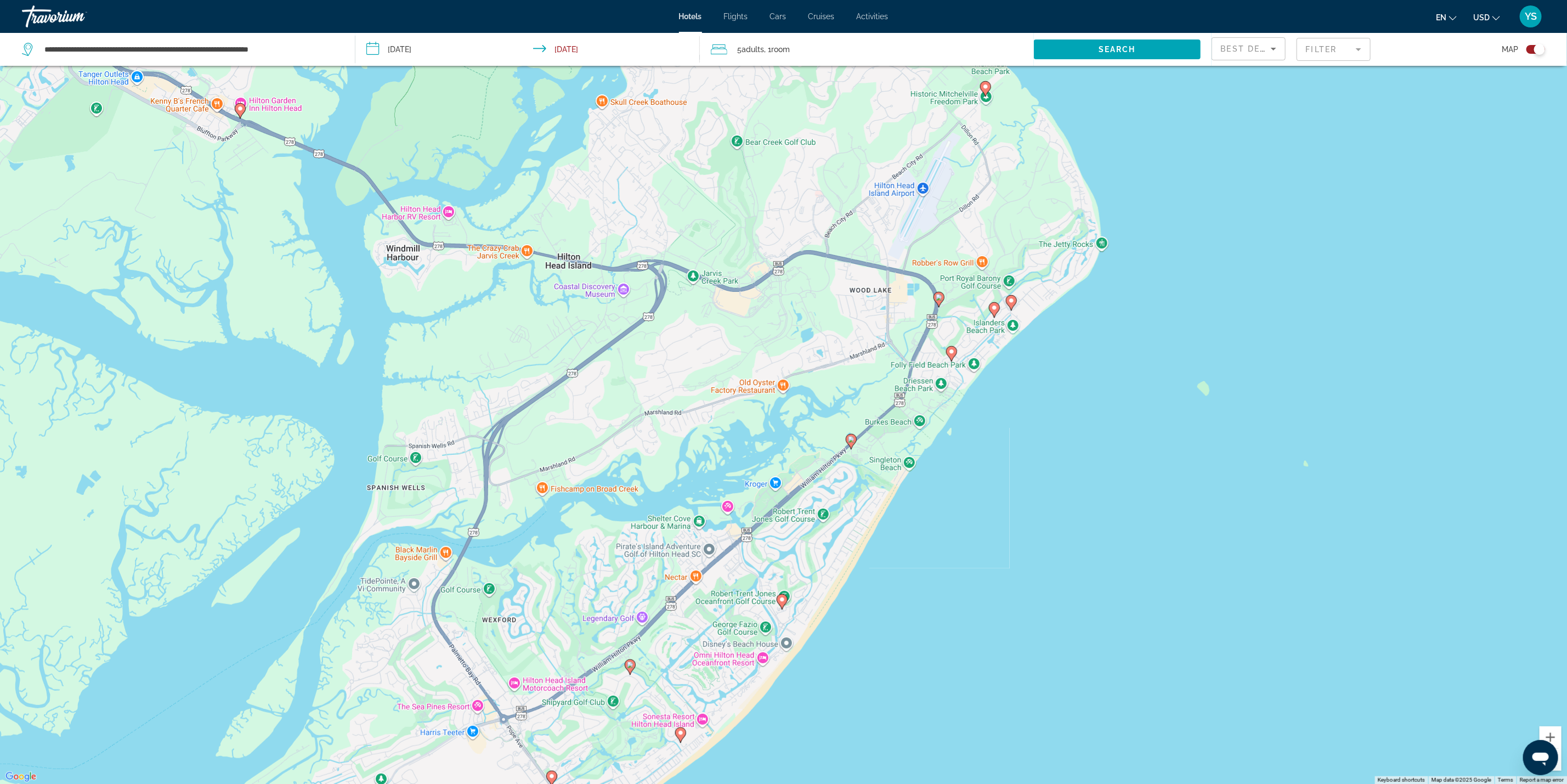
drag, startPoint x: 934, startPoint y: 667, endPoint x: 1221, endPoint y: 370, distance: 413.0
click at [1218, 367] on div "To activate drag with keyboard, press Alt + Enter. Once in keyboard drag state,…" at bounding box center [784, 392] width 1567 height 784
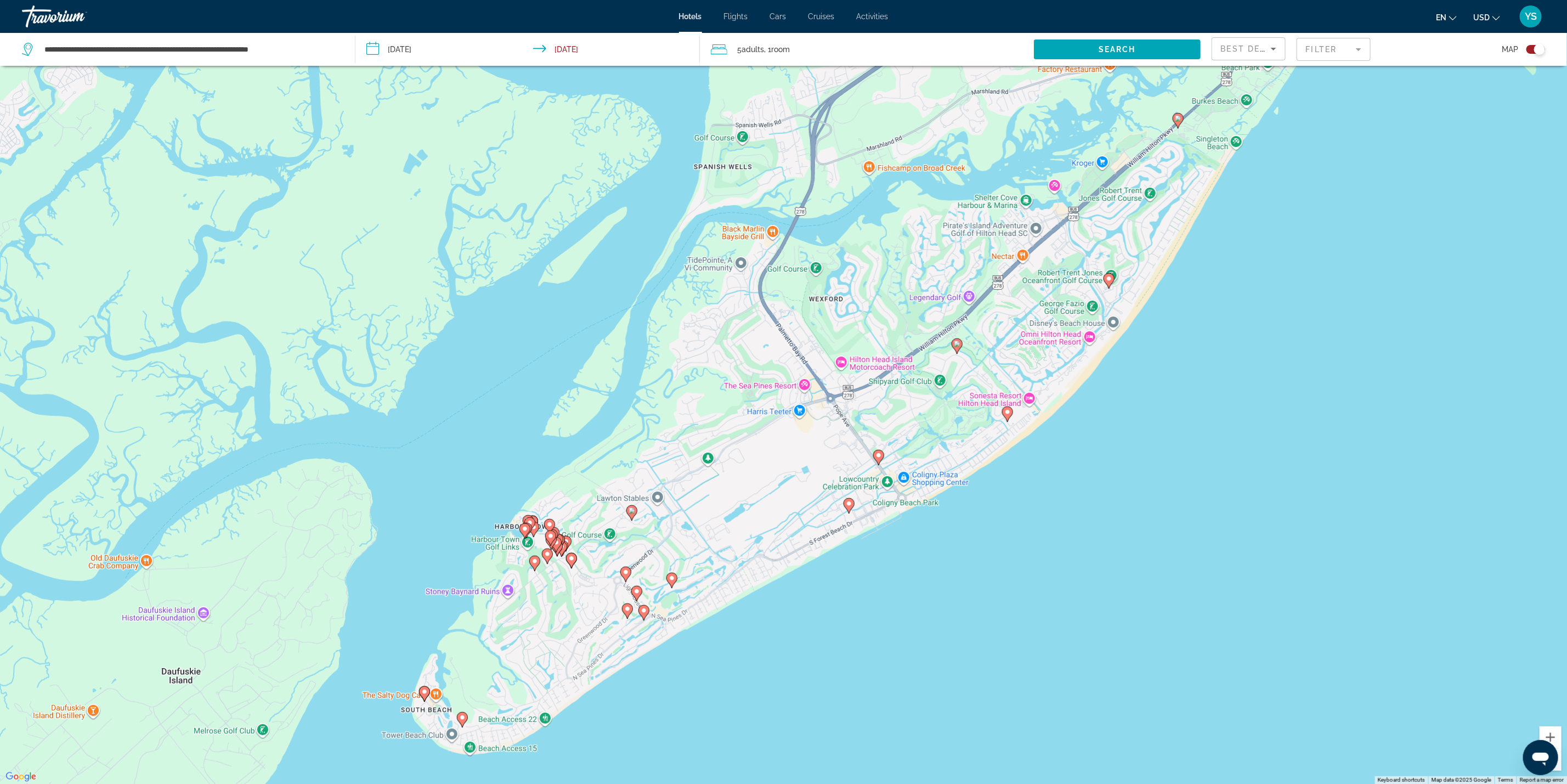
click at [1107, 283] on icon "Main content" at bounding box center [1109, 280] width 10 height 15
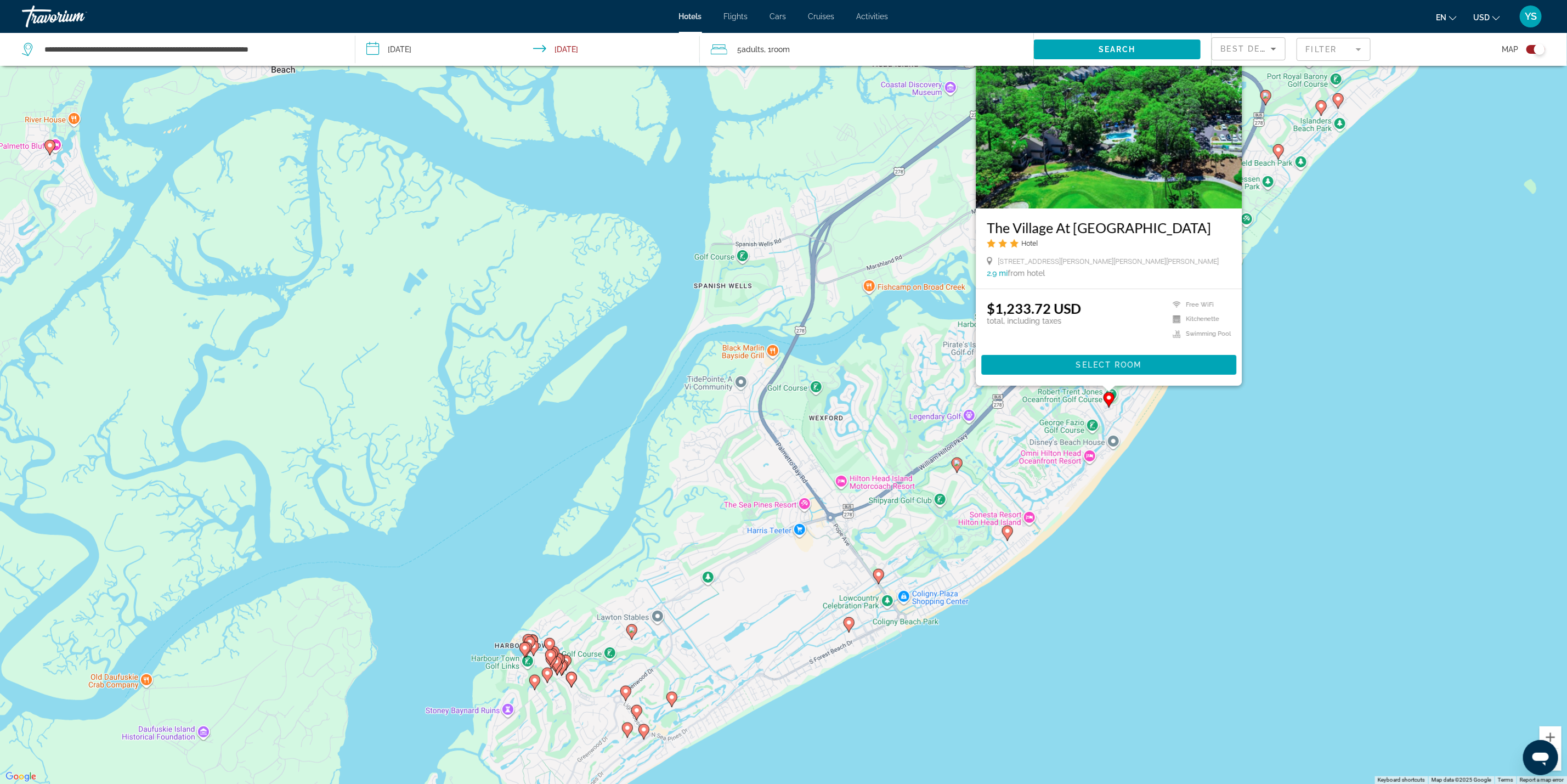
click at [1200, 503] on div "To activate drag with keyboard, press Alt + Enter. Once in keyboard drag state,…" at bounding box center [784, 392] width 1567 height 784
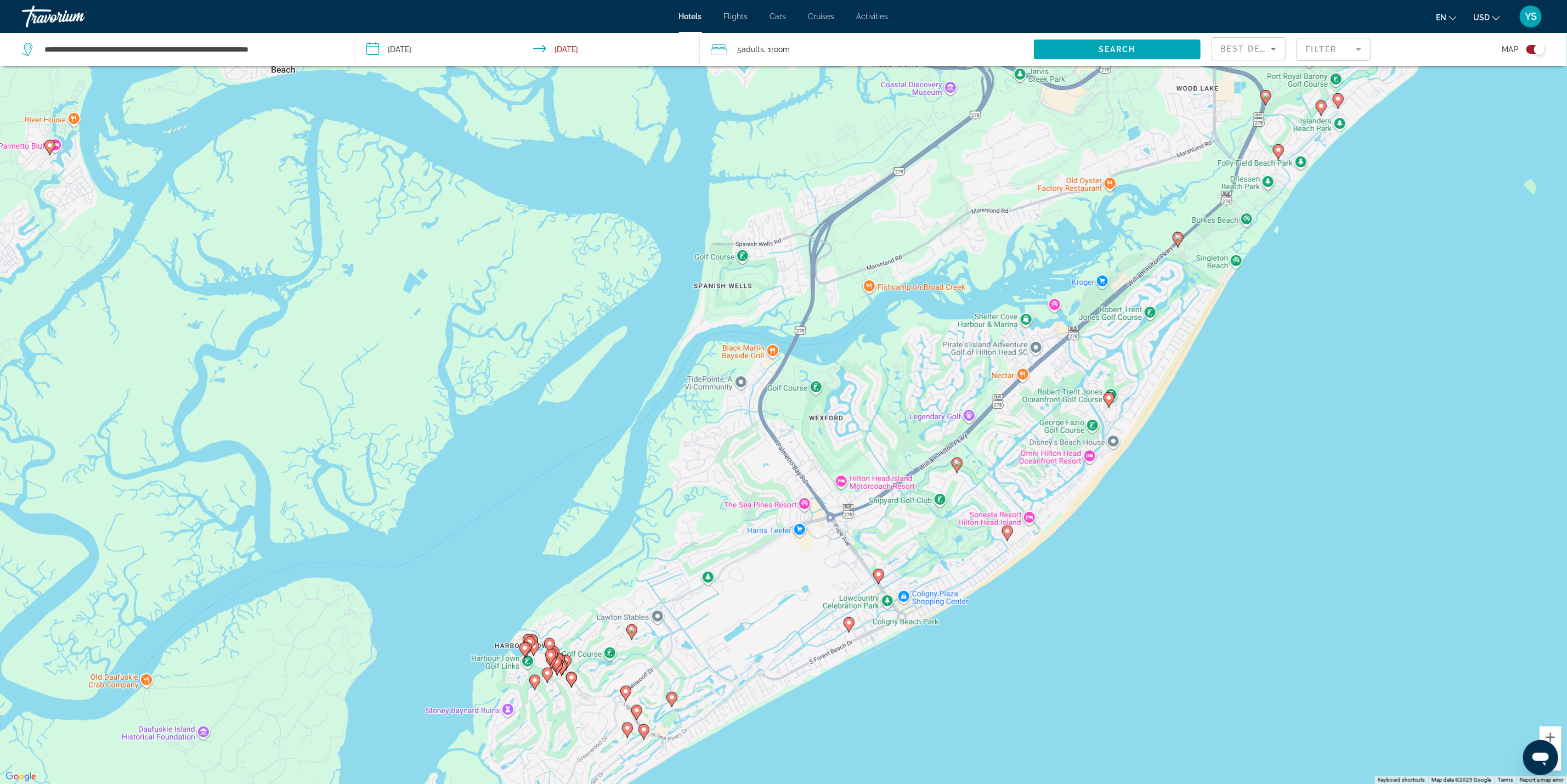
click at [1007, 530] on image "Main content" at bounding box center [1007, 530] width 6 height 6
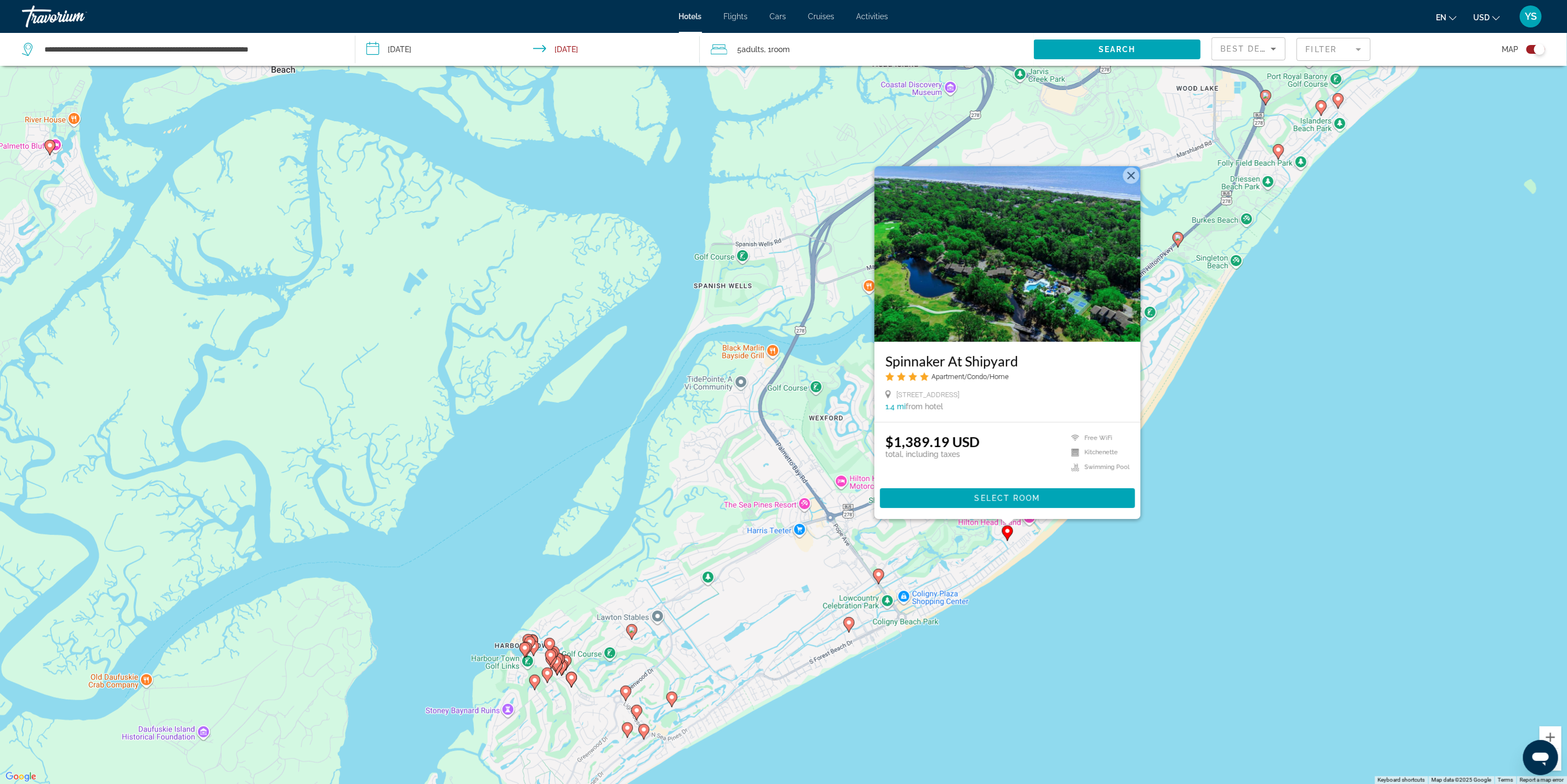
click at [1157, 592] on div "To activate drag with keyboard, press Alt + Enter. Once in keyboard drag state,…" at bounding box center [784, 392] width 1567 height 784
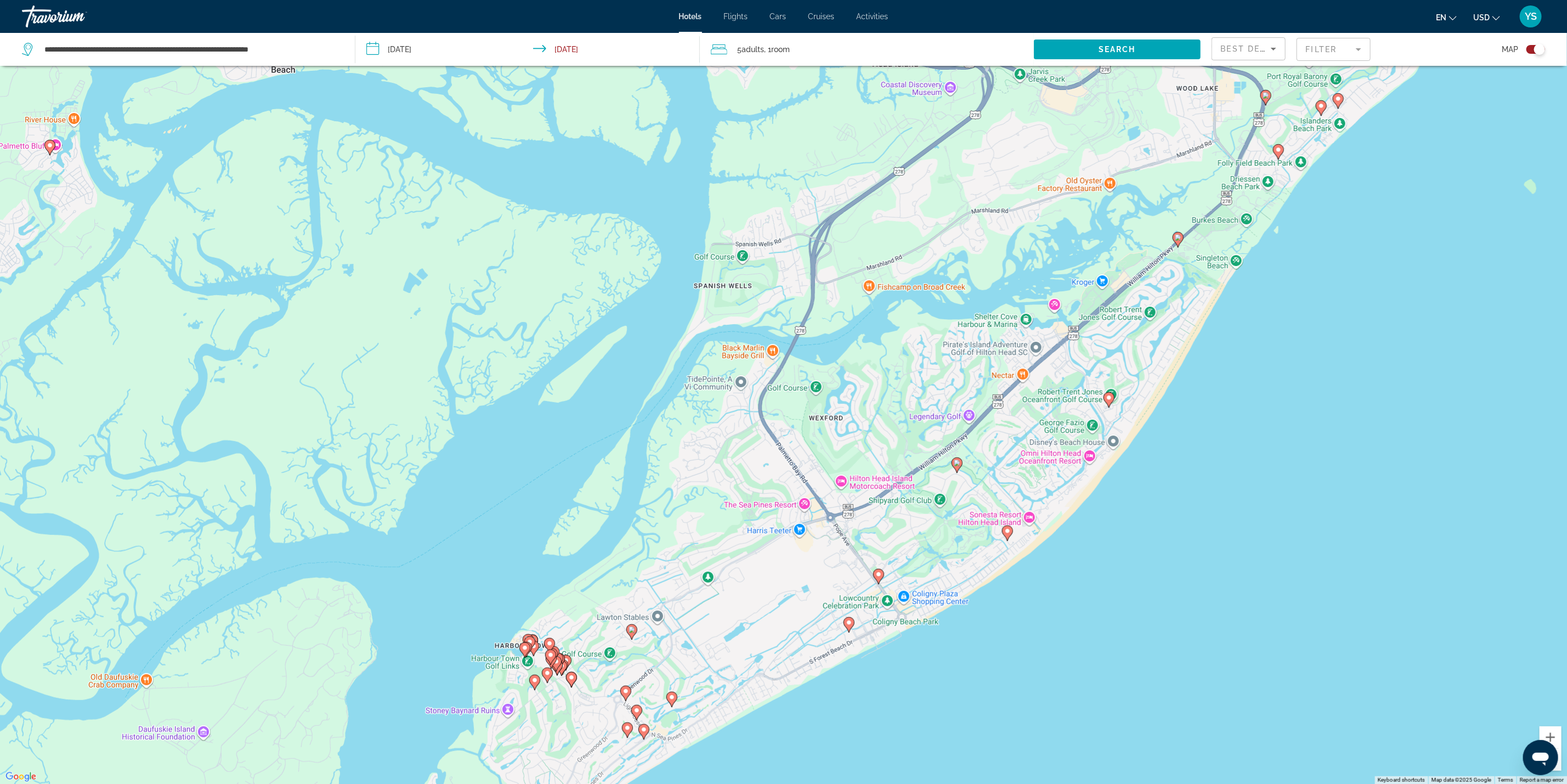
click at [879, 578] on image "Main content" at bounding box center [878, 573] width 6 height 6
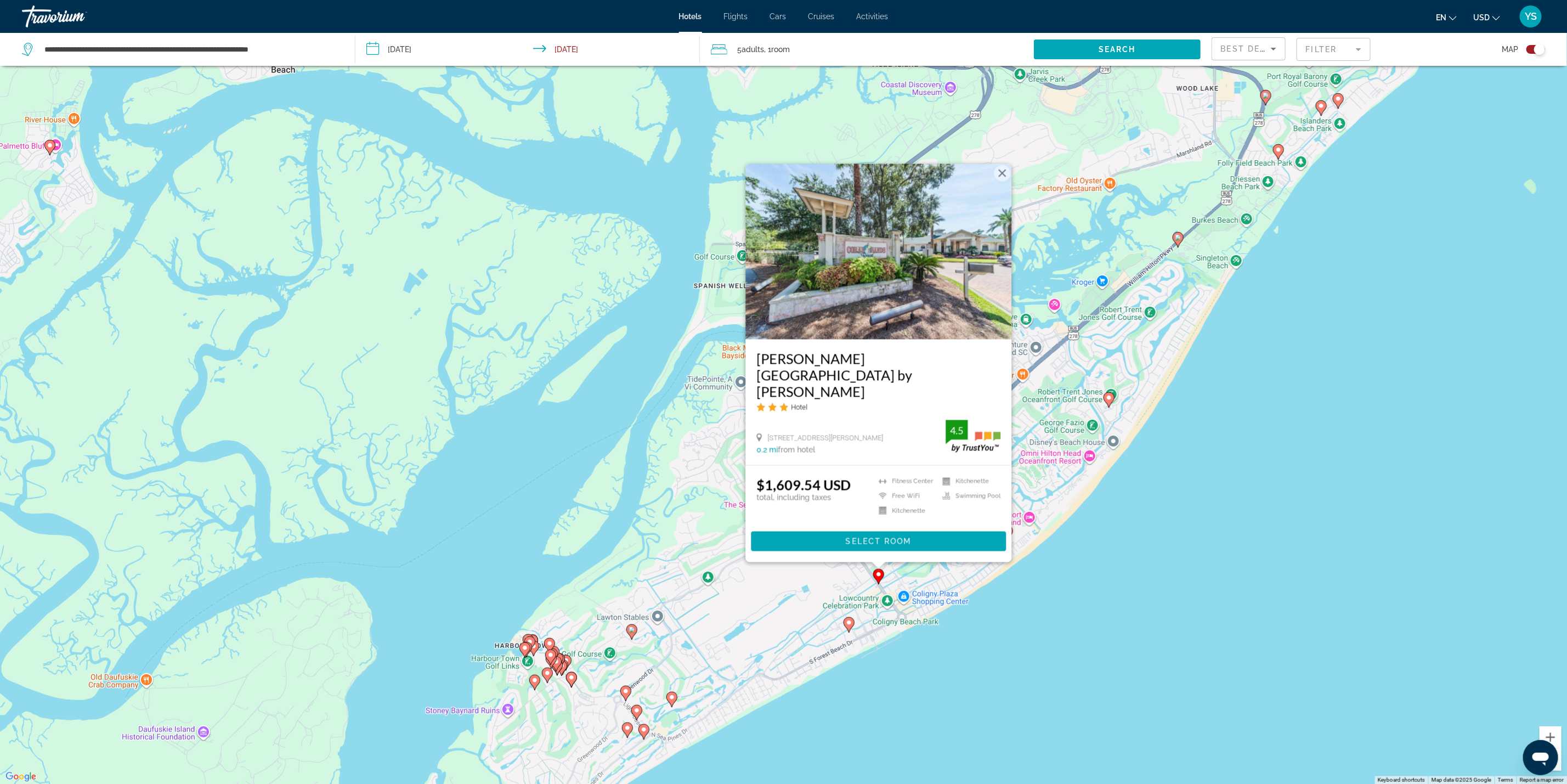
click at [1036, 663] on div "To activate drag with keyboard, press Alt + Enter. Once in keyboard drag state,…" at bounding box center [784, 392] width 1567 height 784
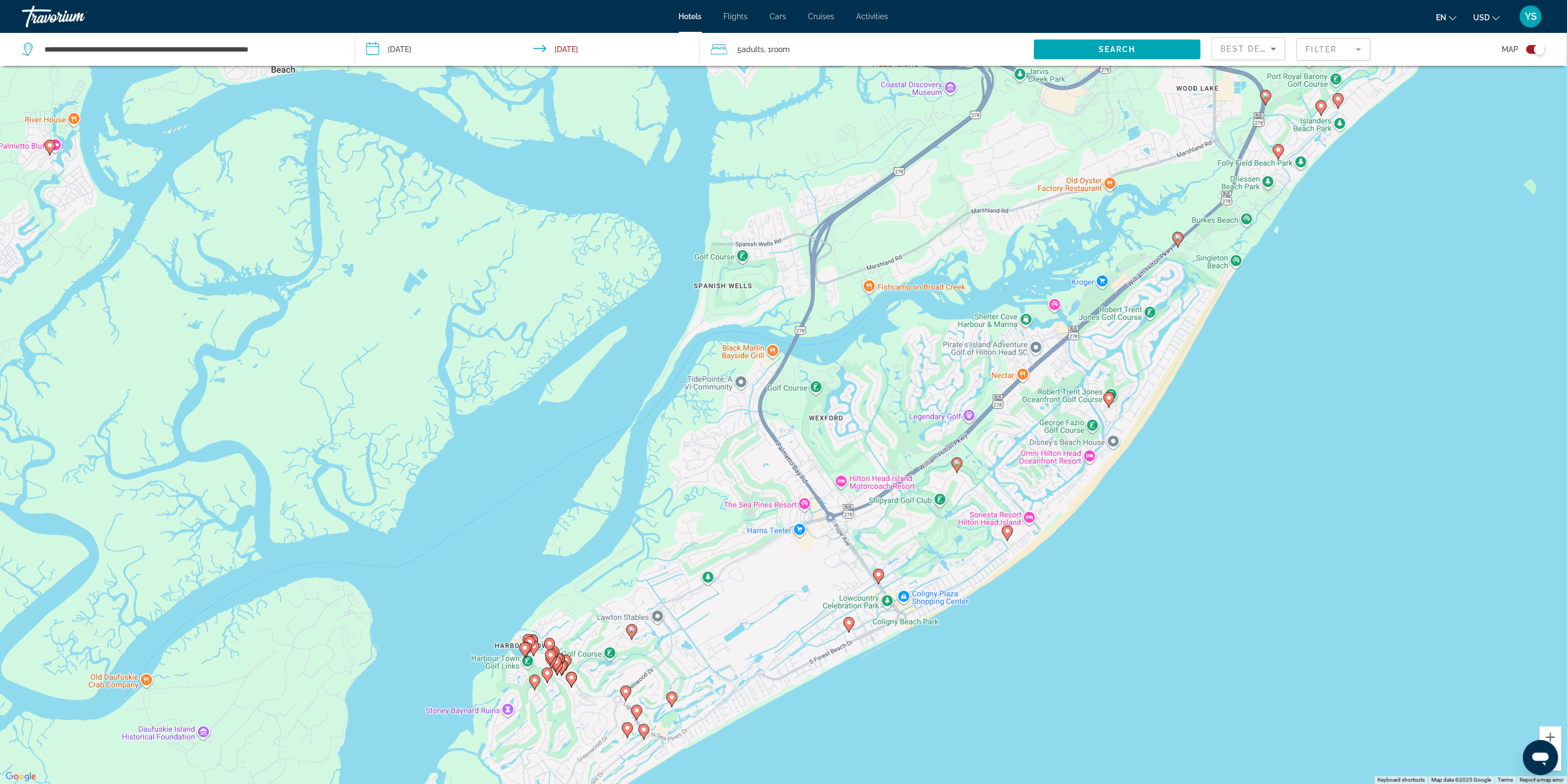
click at [848, 626] on image "Main content" at bounding box center [849, 622] width 6 height 6
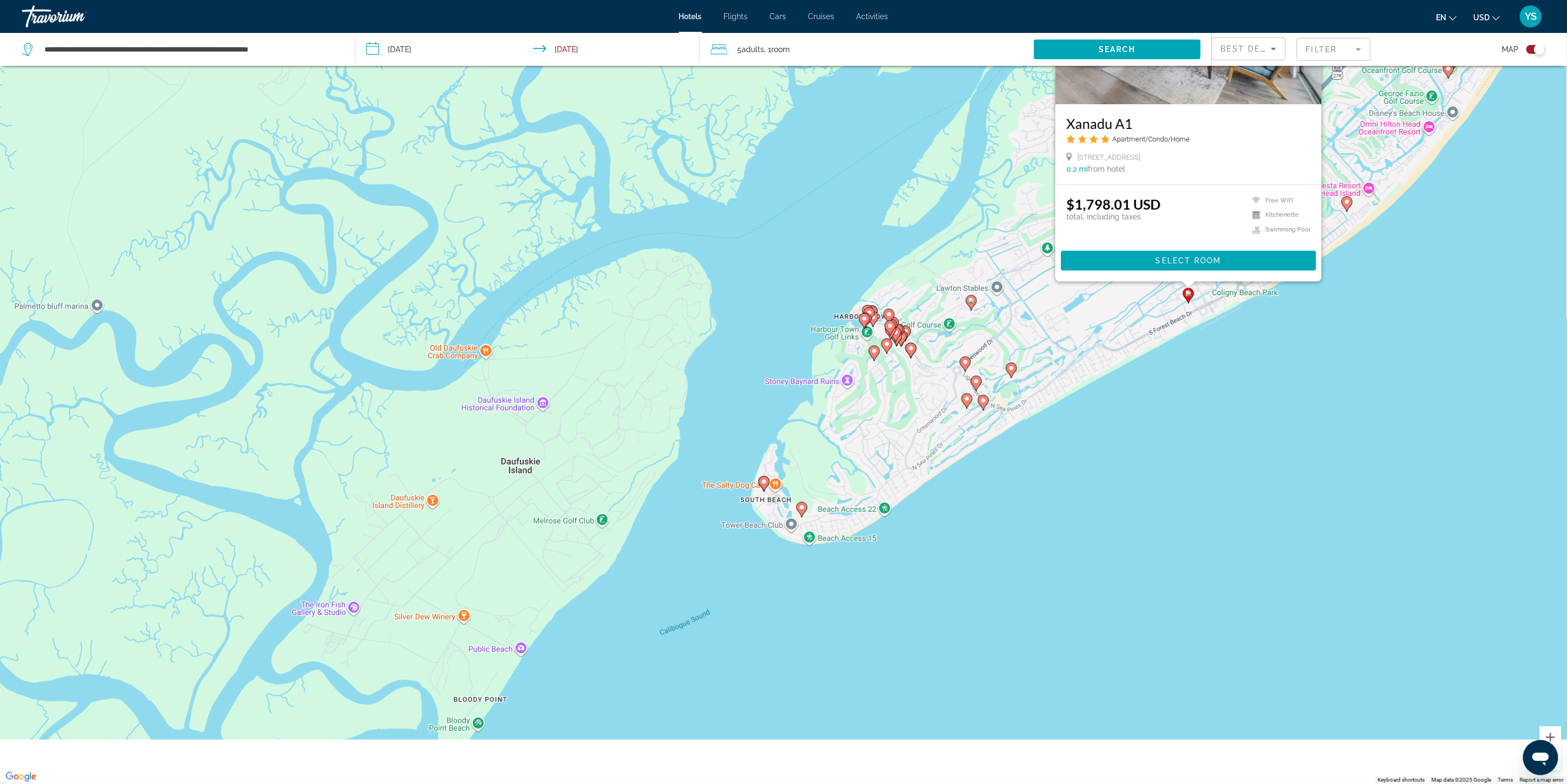
drag, startPoint x: 889, startPoint y: 683, endPoint x: 1230, endPoint y: 354, distance: 473.8
click at [1230, 354] on div "To activate drag with keyboard, press Alt + Enter. Once in keyboard drag state,…" at bounding box center [784, 392] width 1567 height 784
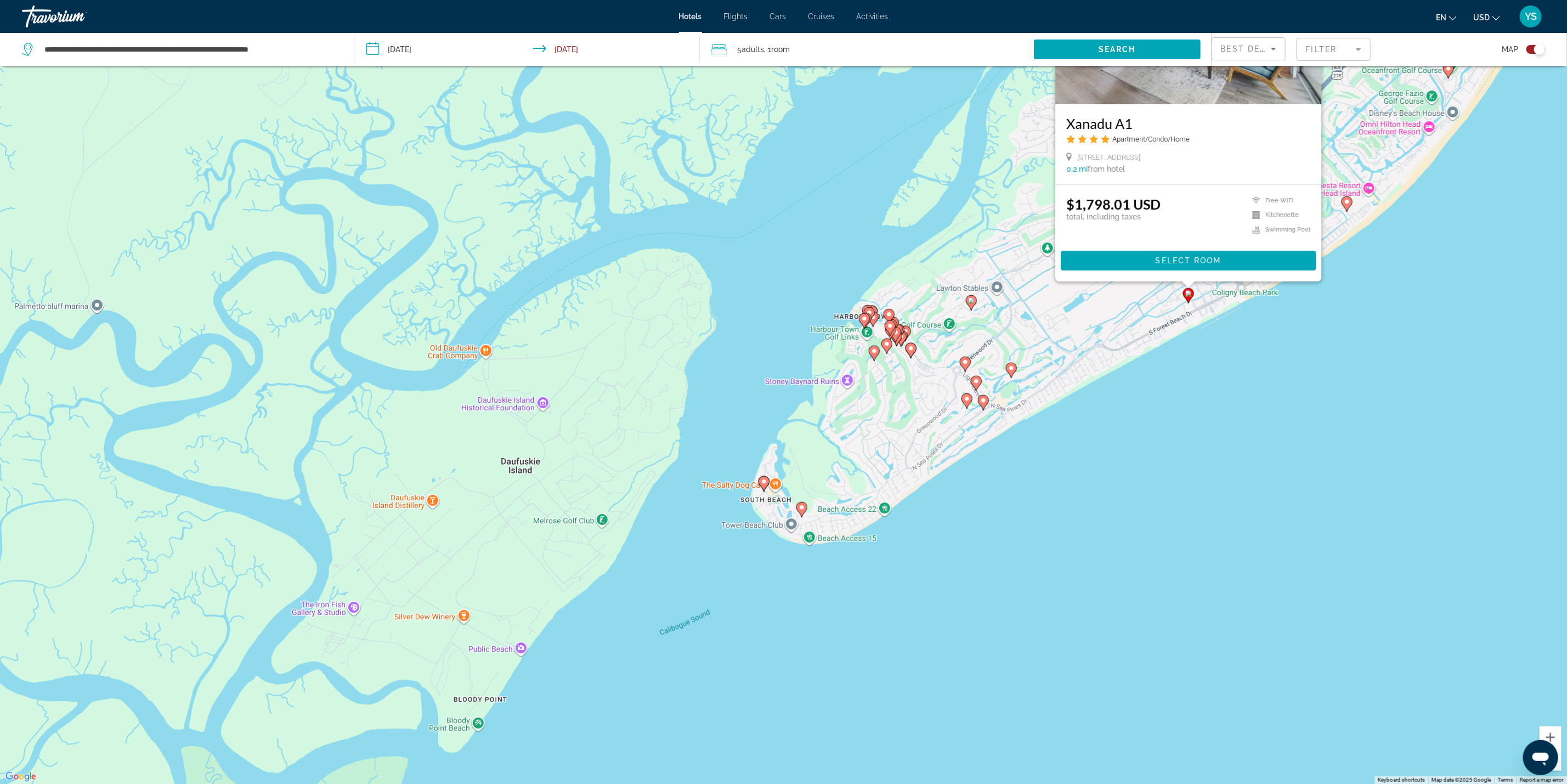
click at [986, 398] on image "Main content" at bounding box center [983, 400] width 6 height 6
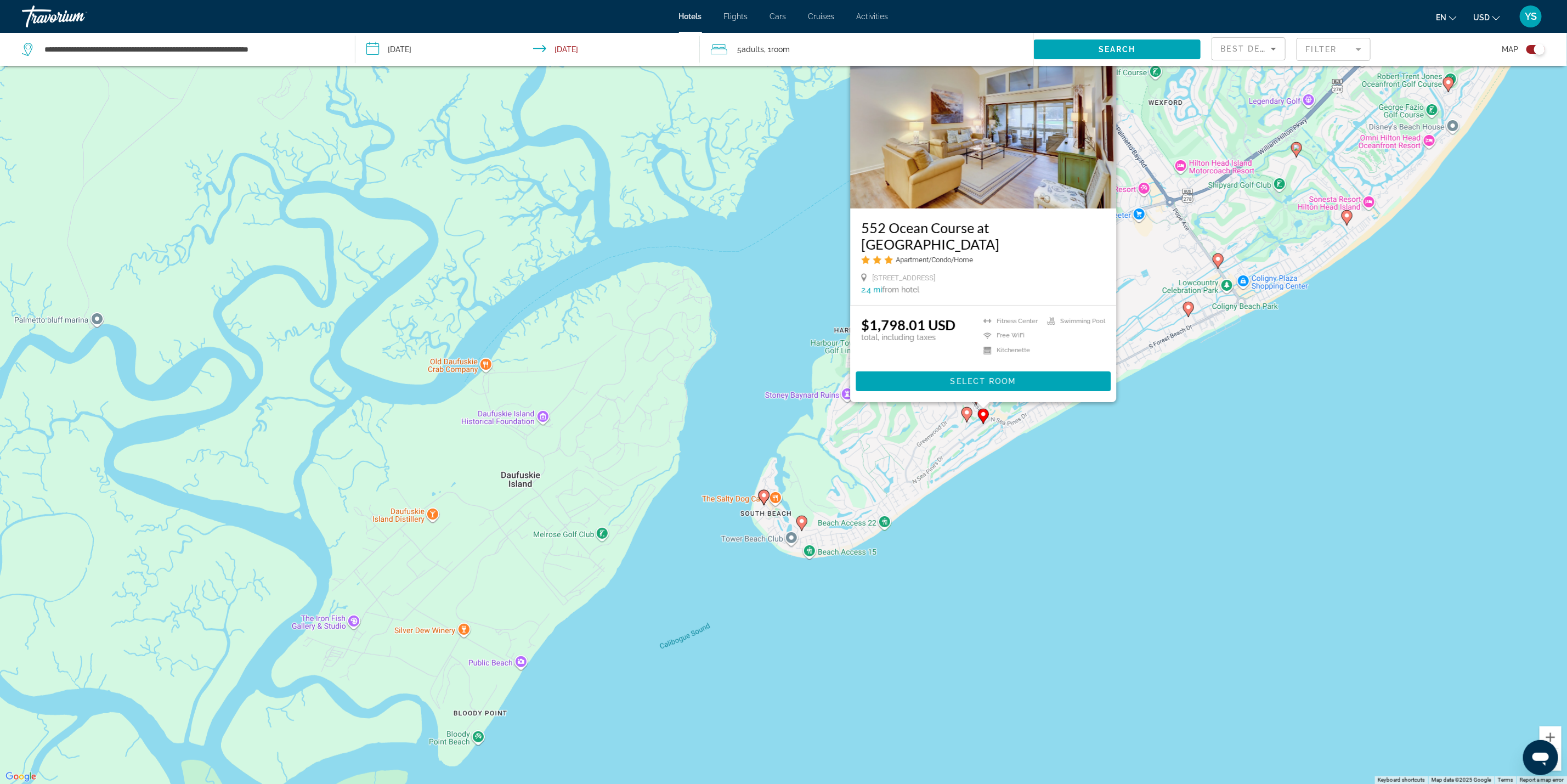
click at [965, 414] on image "Main content" at bounding box center [966, 412] width 6 height 6
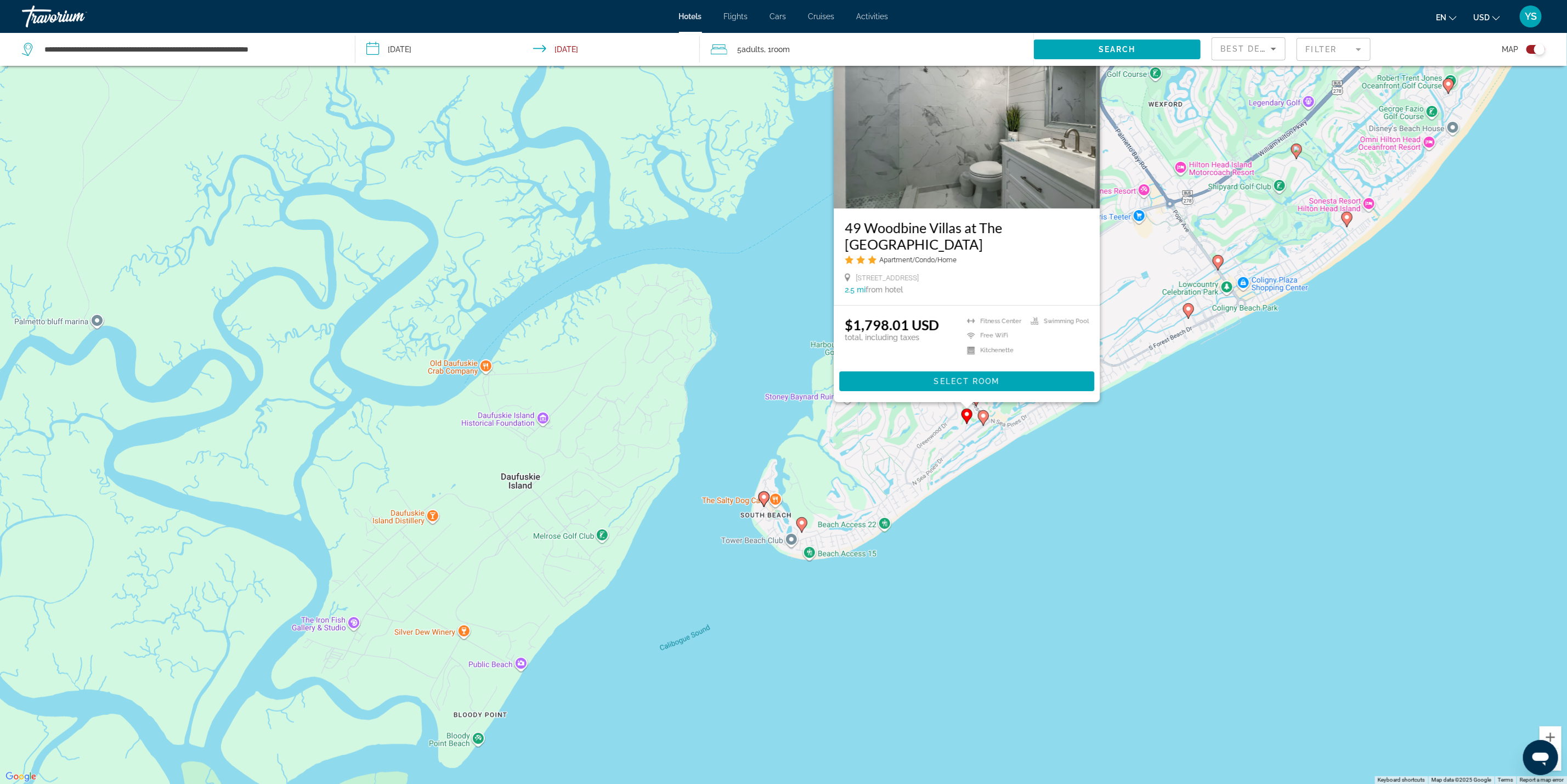
click at [1106, 464] on div "To activate drag with keyboard, press Alt + Enter. Once in keyboard drag state,…" at bounding box center [784, 392] width 1567 height 784
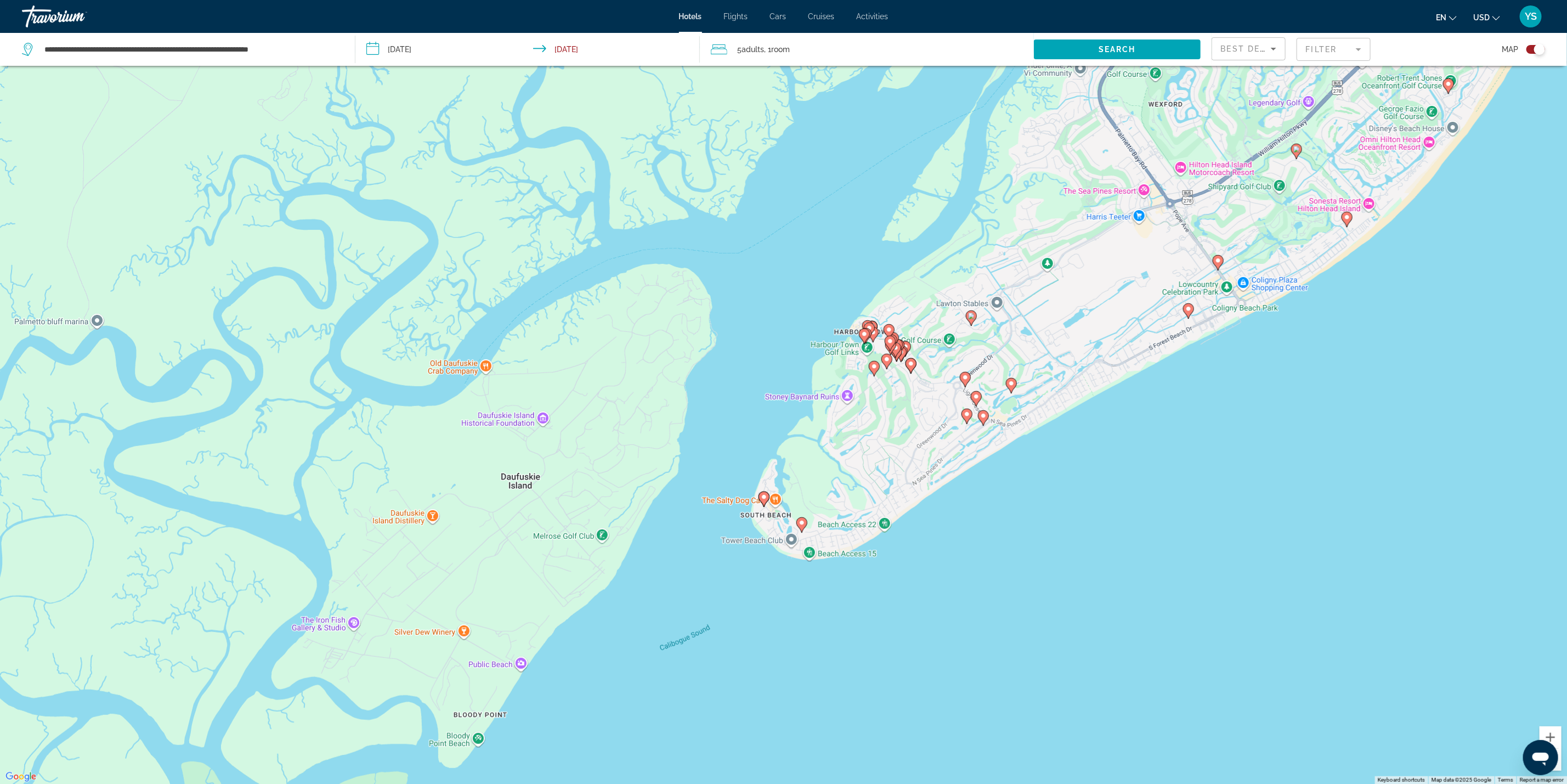
click at [1012, 384] on image "Main content" at bounding box center [1011, 383] width 6 height 6
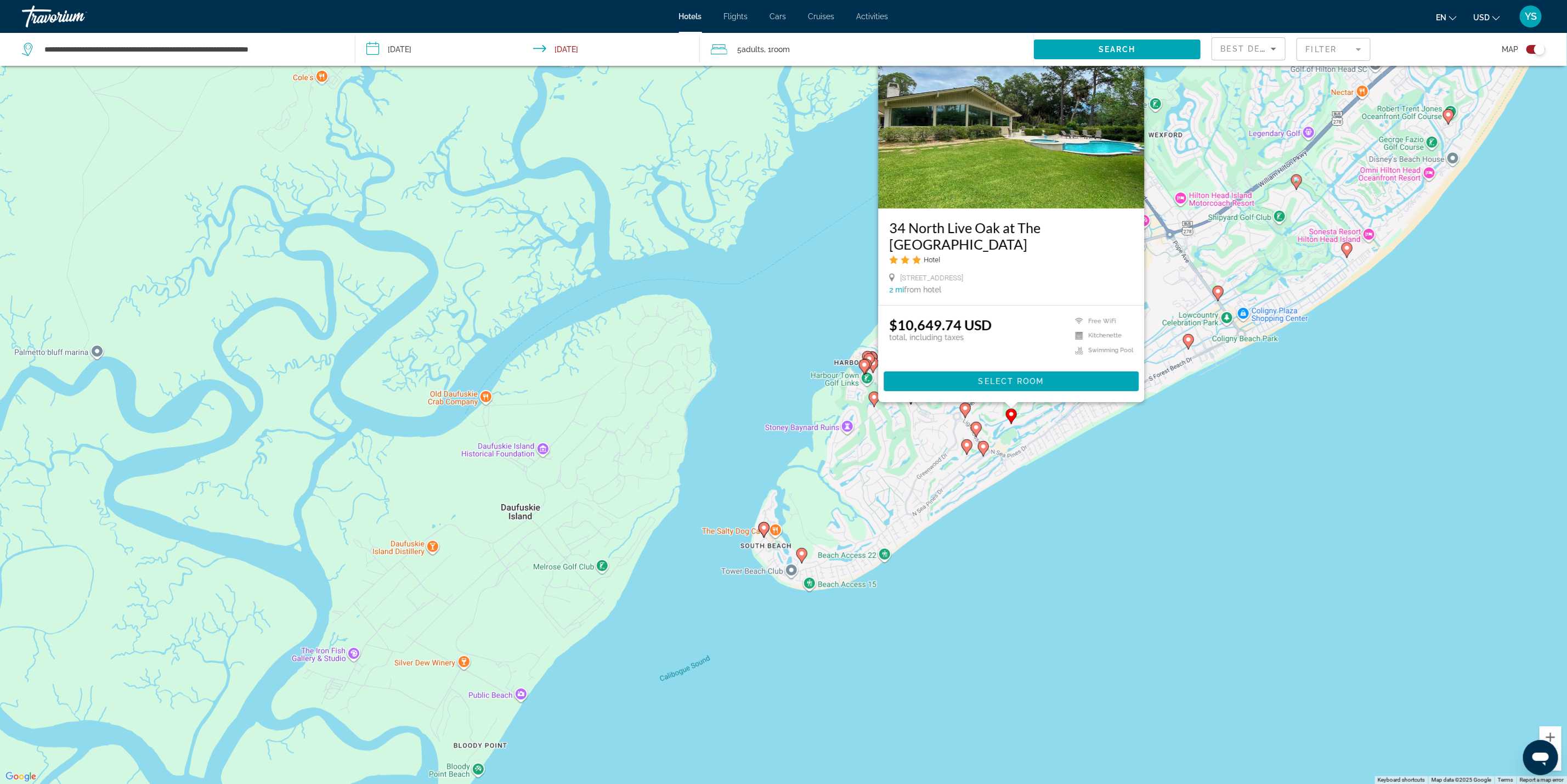
drag, startPoint x: 1140, startPoint y: 489, endPoint x: 1119, endPoint y: 482, distance: 22.1
click at [1139, 489] on div "To activate drag with keyboard, press Alt + Enter. Once in keyboard drag state,…" at bounding box center [784, 392] width 1567 height 784
click at [977, 432] on icon "Main content" at bounding box center [976, 429] width 10 height 15
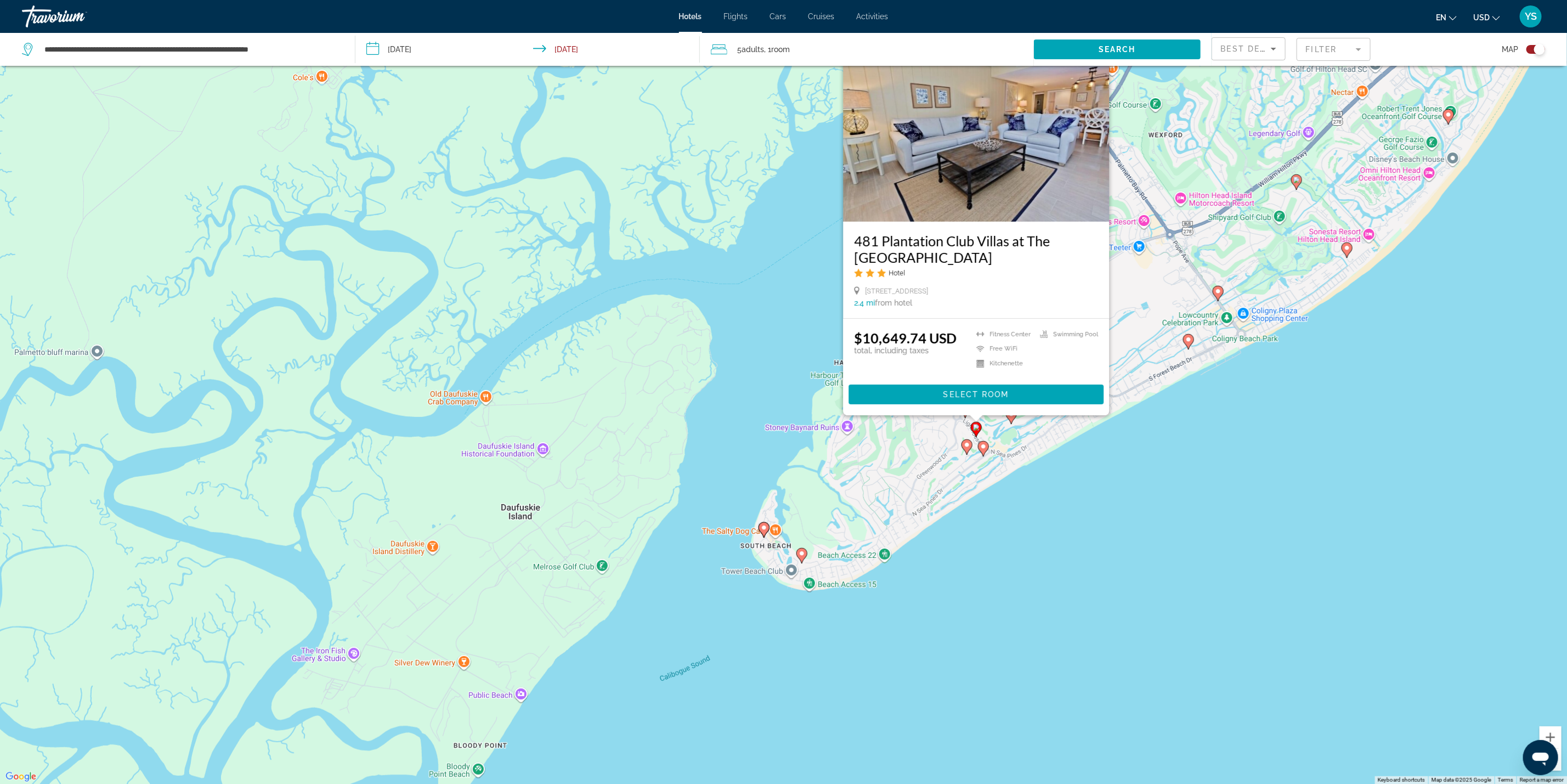
click at [1167, 520] on div "To activate drag with keyboard, press Alt + Enter. Once in keyboard drag state,…" at bounding box center [784, 392] width 1567 height 784
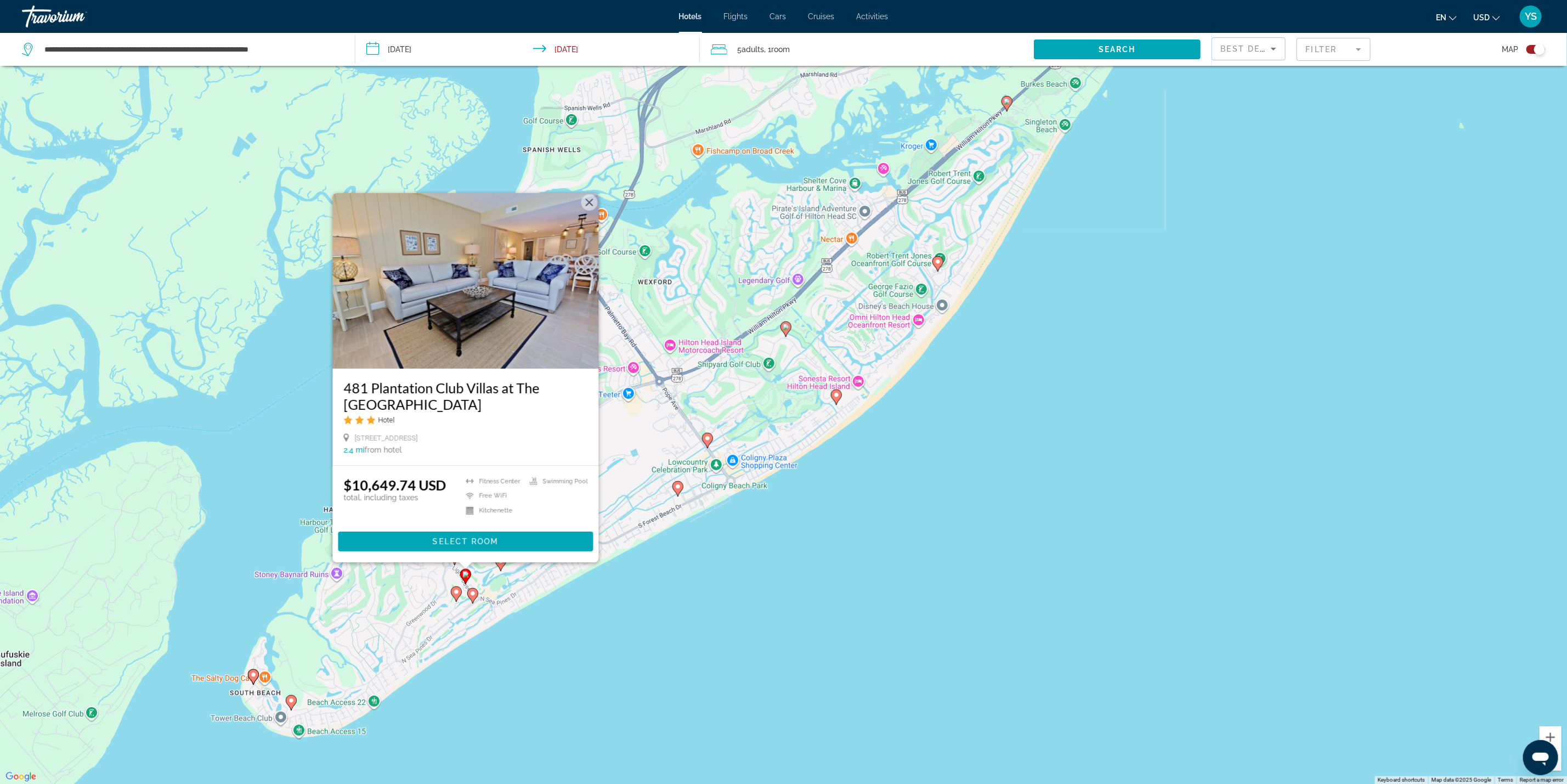
drag, startPoint x: 1309, startPoint y: 408, endPoint x: 809, endPoint y: 569, distance: 525.3
click at [809, 569] on div "To activate drag with keyboard, press Alt + Enter. Once in keyboard drag state,…" at bounding box center [784, 392] width 1567 height 784
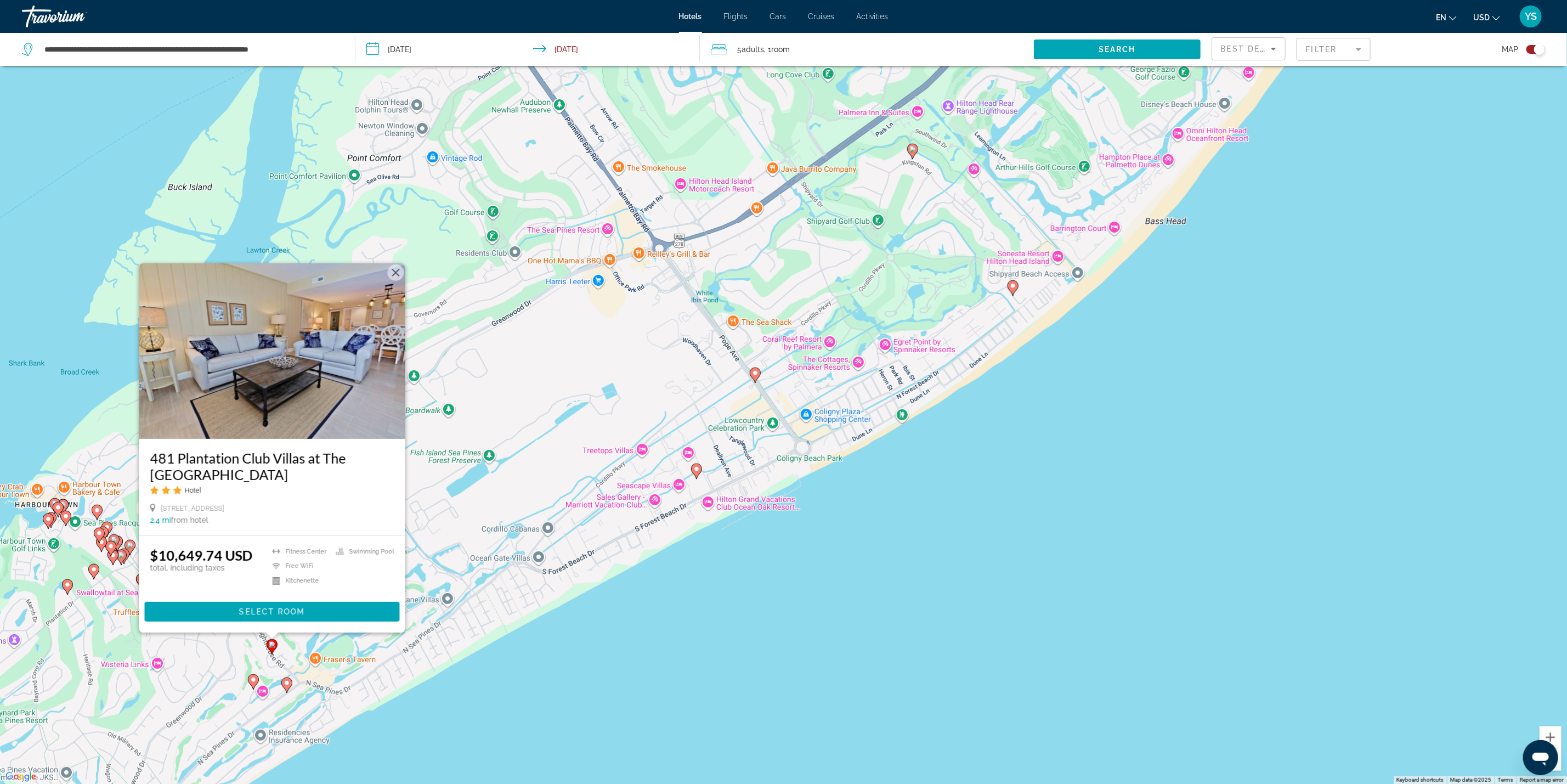
drag, startPoint x: 633, startPoint y: 494, endPoint x: 927, endPoint y: 517, distance: 294.9
click at [927, 517] on div "To activate drag with keyboard, press Alt + Enter. Once in keyboard drag state,…" at bounding box center [784, 392] width 1567 height 784
click at [395, 275] on button "Close" at bounding box center [396, 272] width 17 height 17
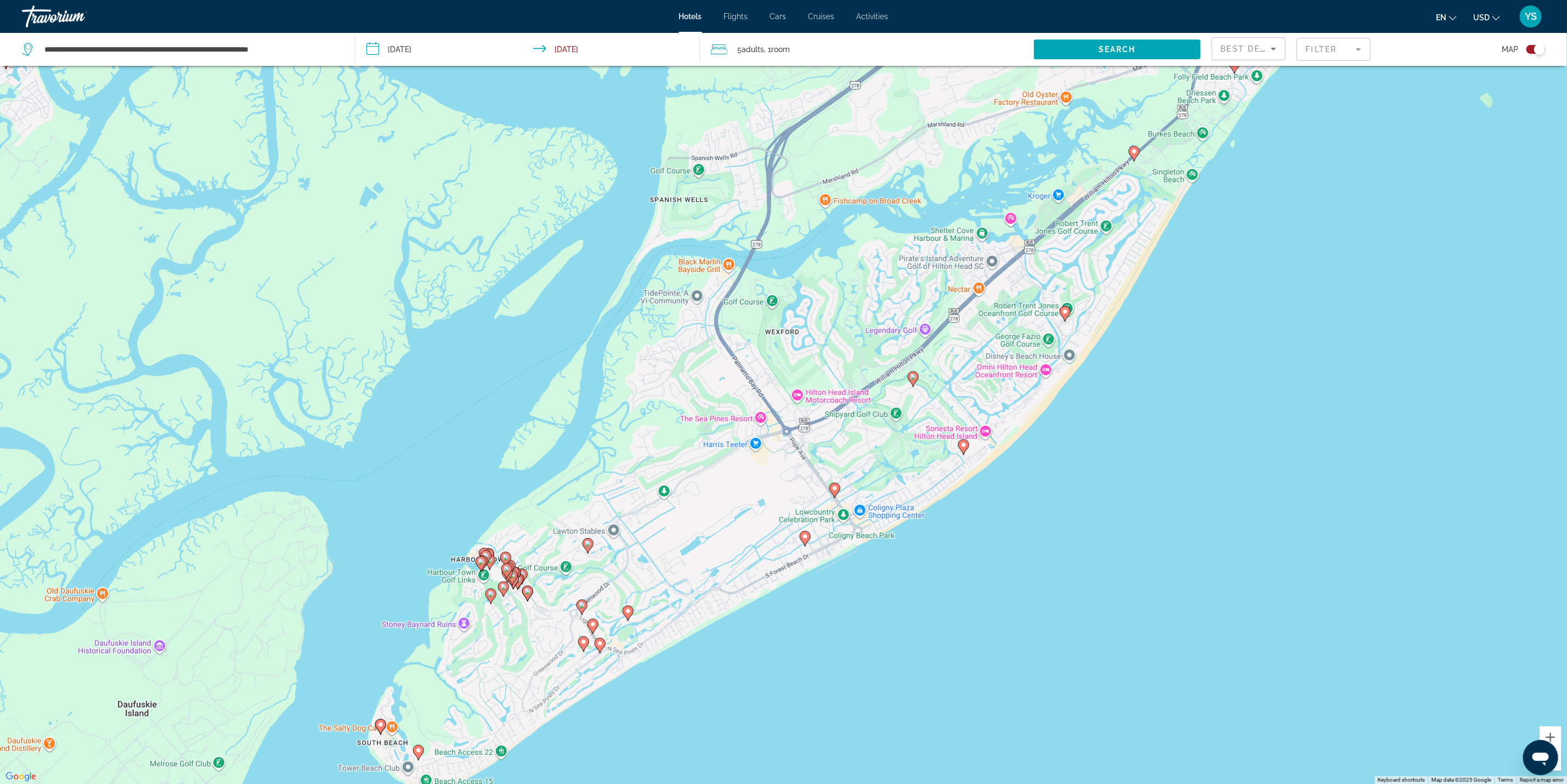
click at [802, 534] on icon "Main content" at bounding box center [804, 538] width 10 height 15
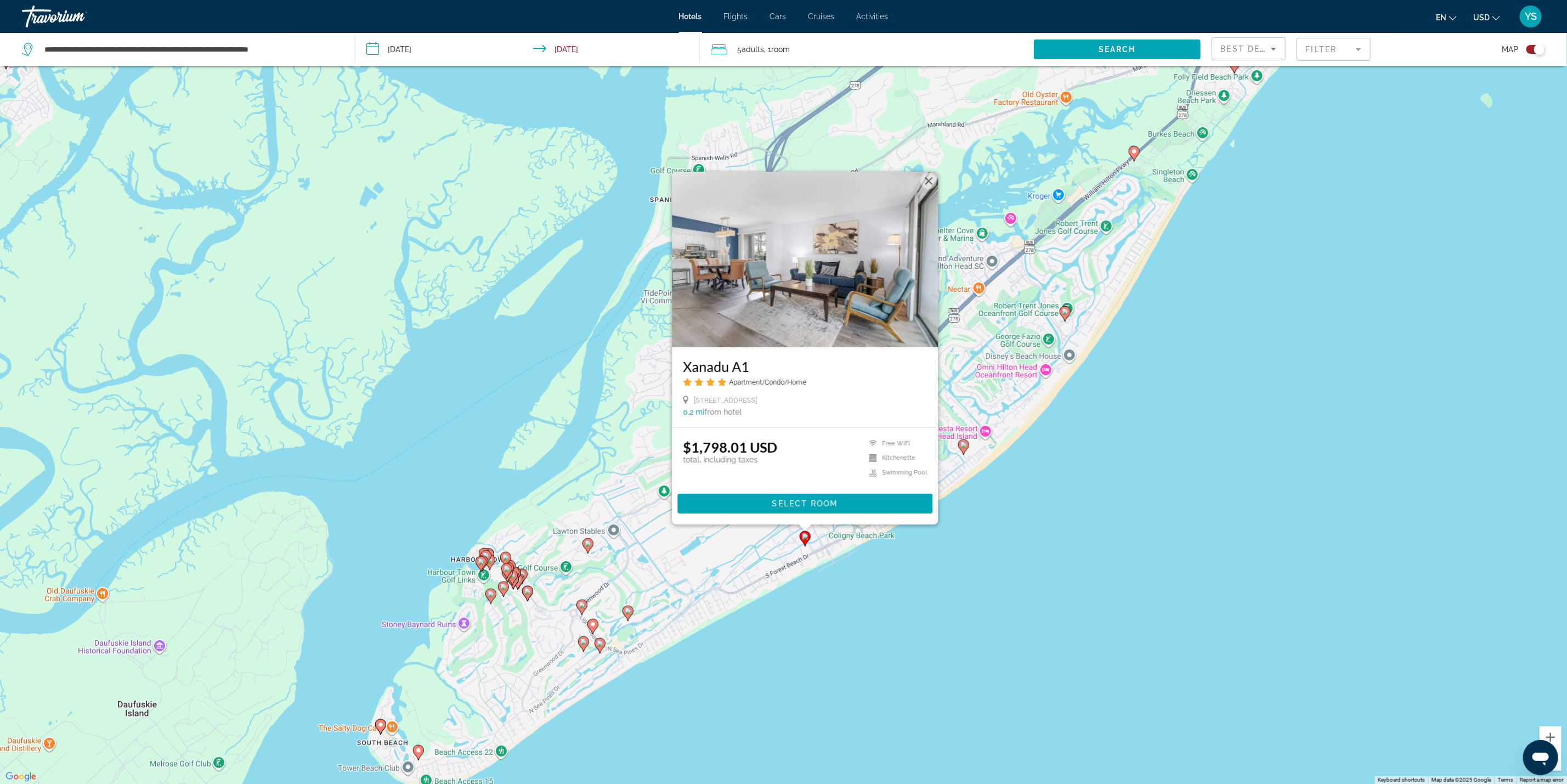
click at [1009, 620] on div "To activate drag with keyboard, press Alt + Enter. Once in keyboard drag state,…" at bounding box center [784, 392] width 1567 height 784
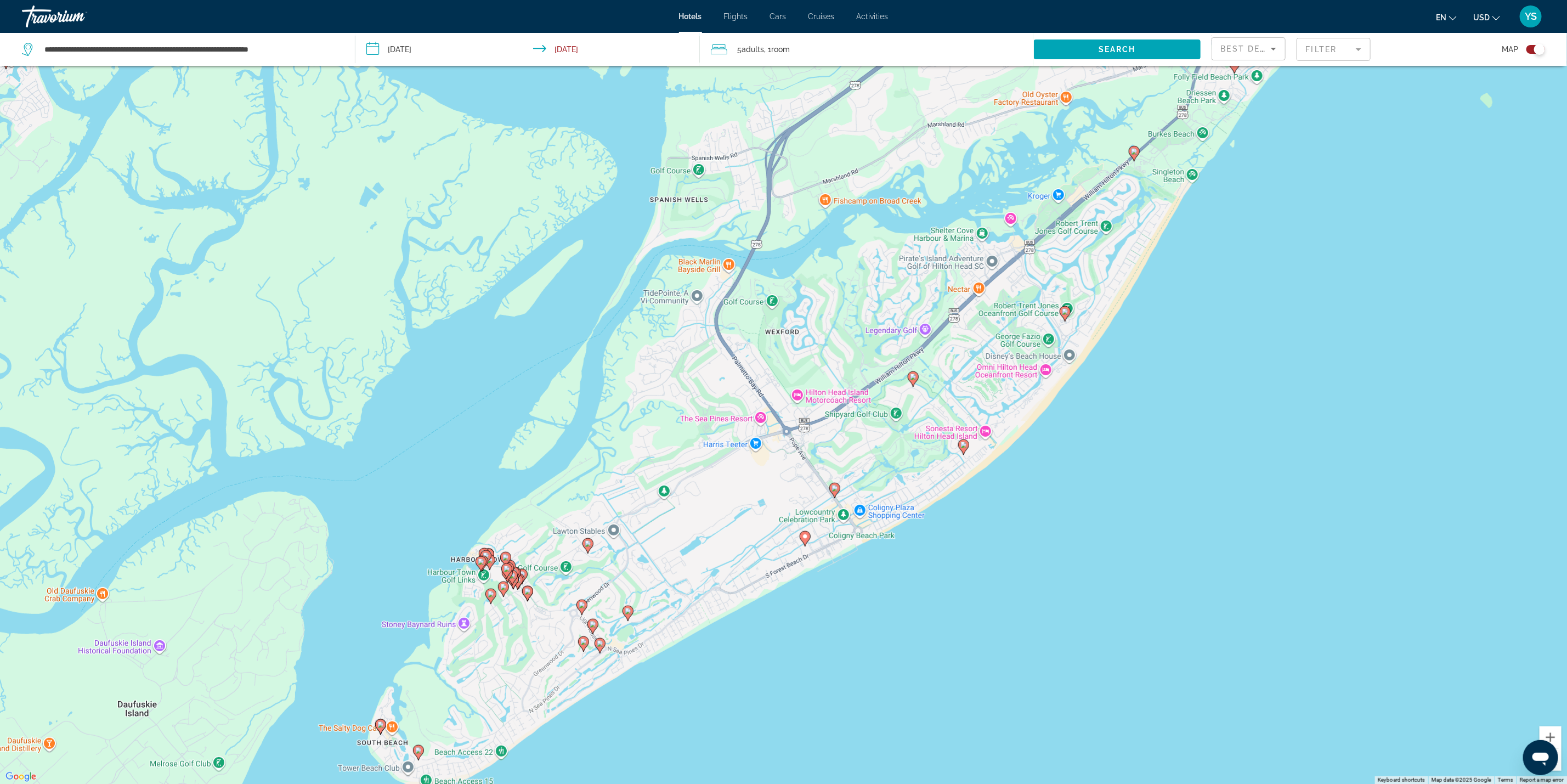
click at [1063, 311] on image "Main content" at bounding box center [1065, 311] width 6 height 6
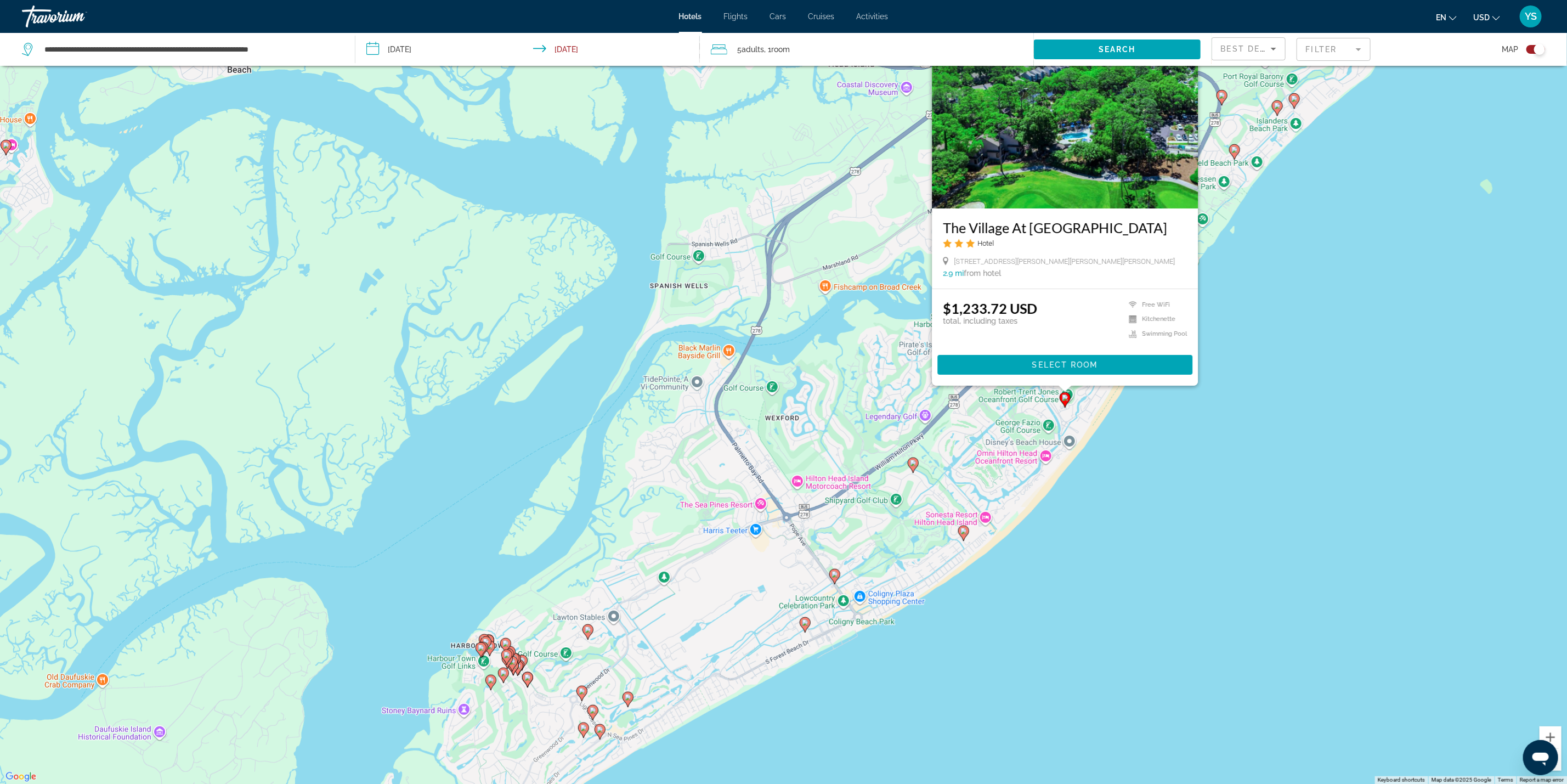
click at [1174, 528] on div "To activate drag with keyboard, press Alt + Enter. Once in keyboard drag state,…" at bounding box center [784, 392] width 1567 height 784
